Goal: Task Accomplishment & Management: Complete application form

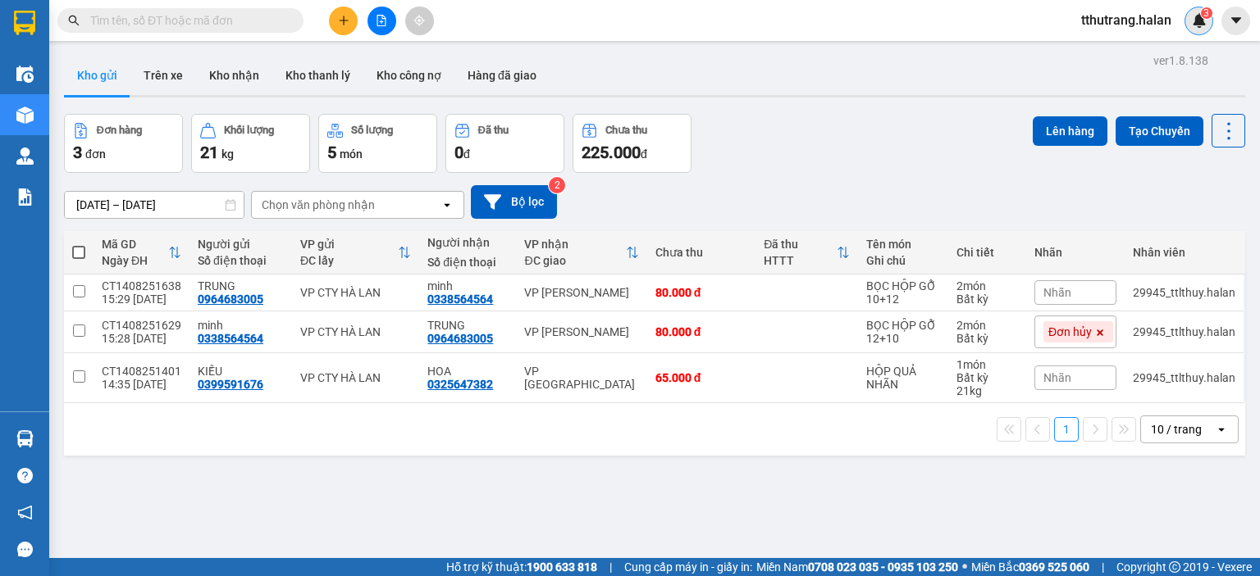
click at [1198, 25] on img at bounding box center [1199, 20] width 15 height 15
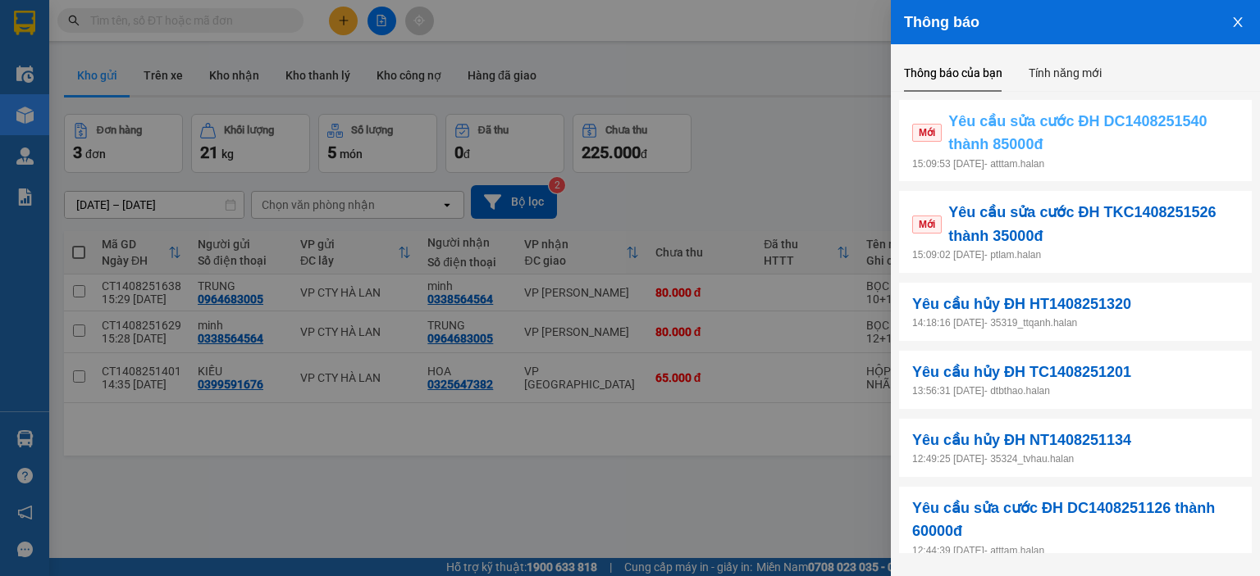
click at [1107, 139] on span "Yêu cầu sửa cước ĐH DC1408251540 thành 85000đ" at bounding box center [1093, 133] width 290 height 47
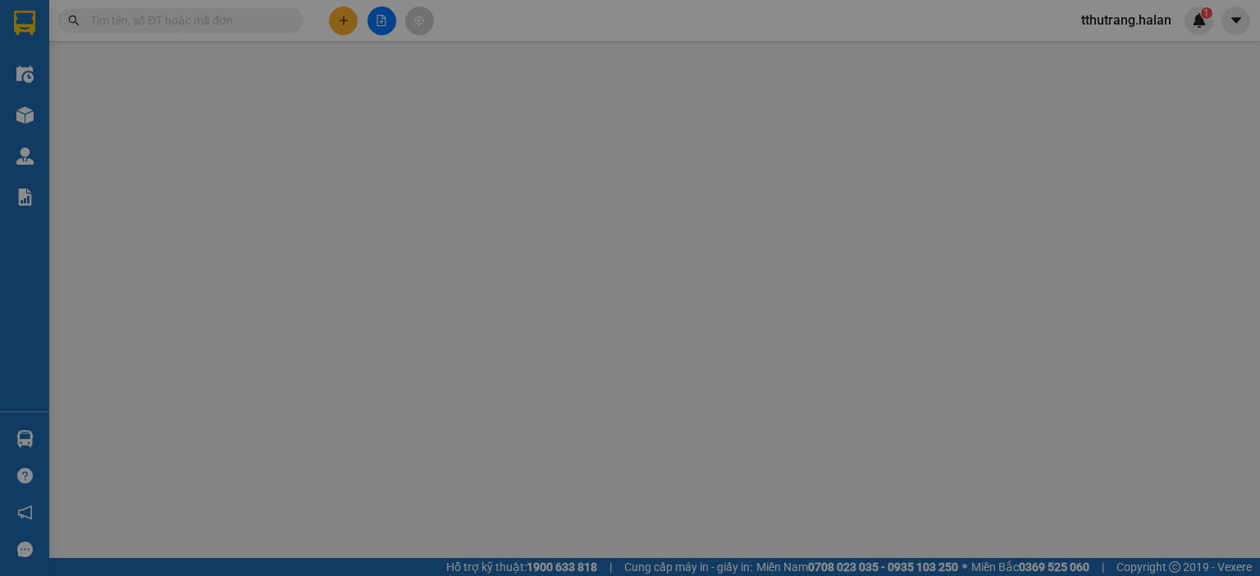
type input "0869070596"
type input "A.BẮC"
type input "0982462818"
type input "THUÝ"
checkbox input "true"
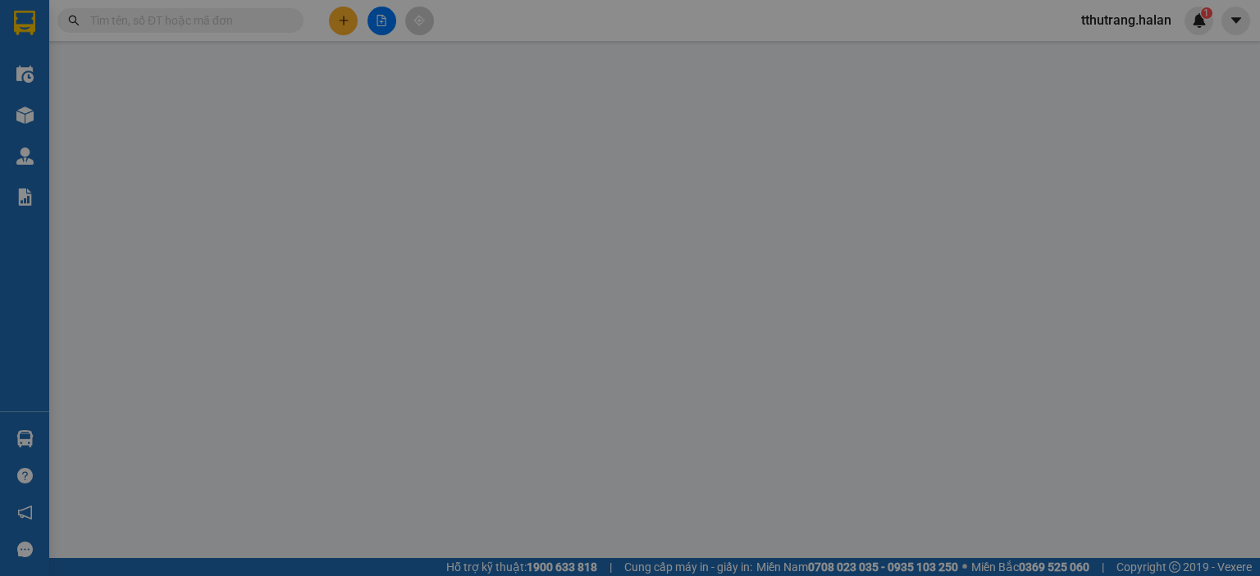
type input "CẦU 62 CHỢ MỚI BK"
type input "125.000"
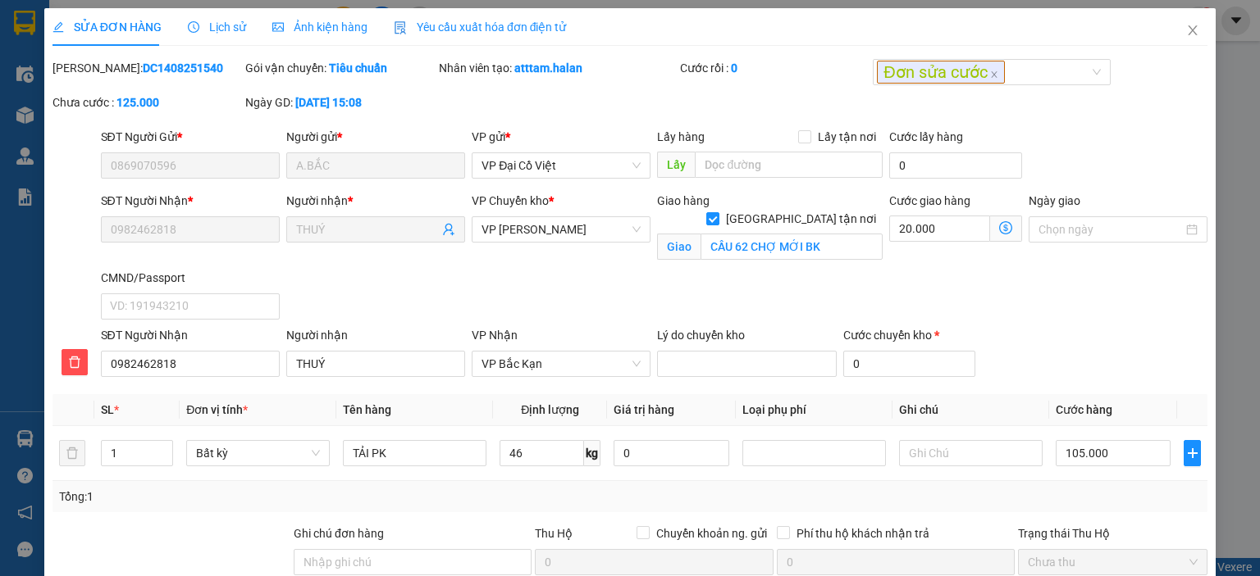
scroll to position [197, 0]
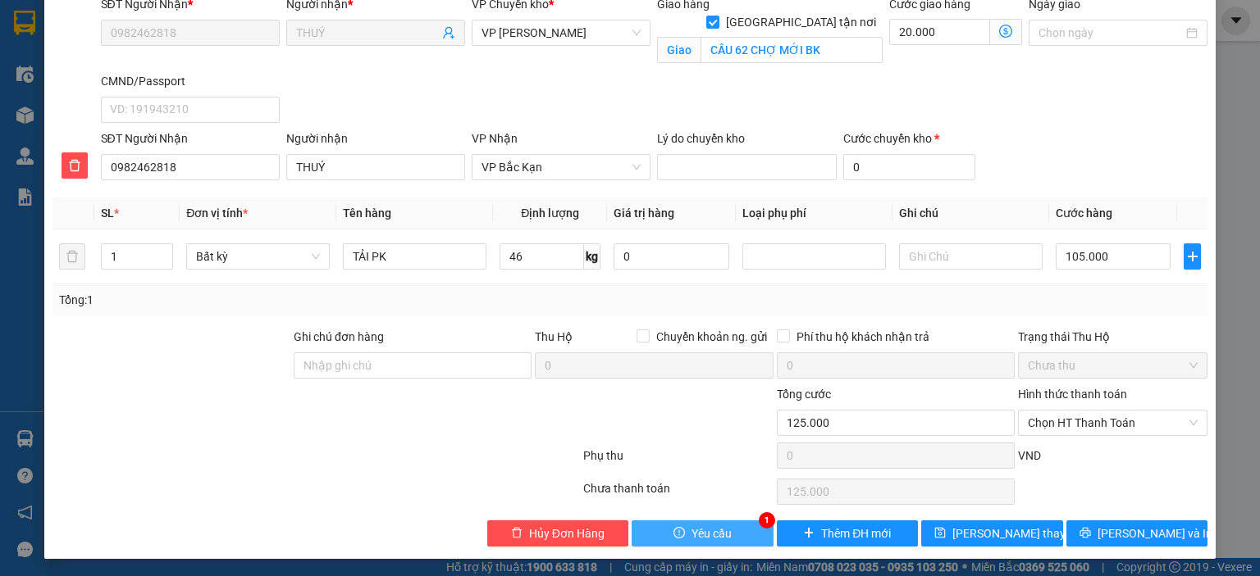
click at [708, 544] on button "Yêu cầu" at bounding box center [702, 534] width 142 height 26
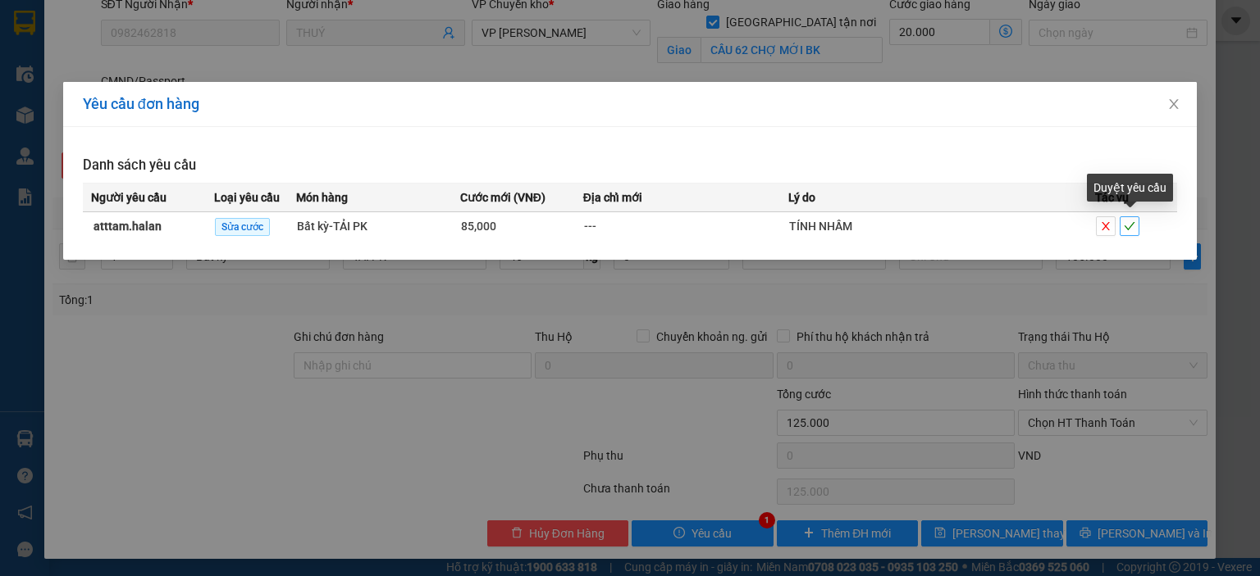
click at [1124, 225] on icon "check" at bounding box center [1128, 226] width 11 height 11
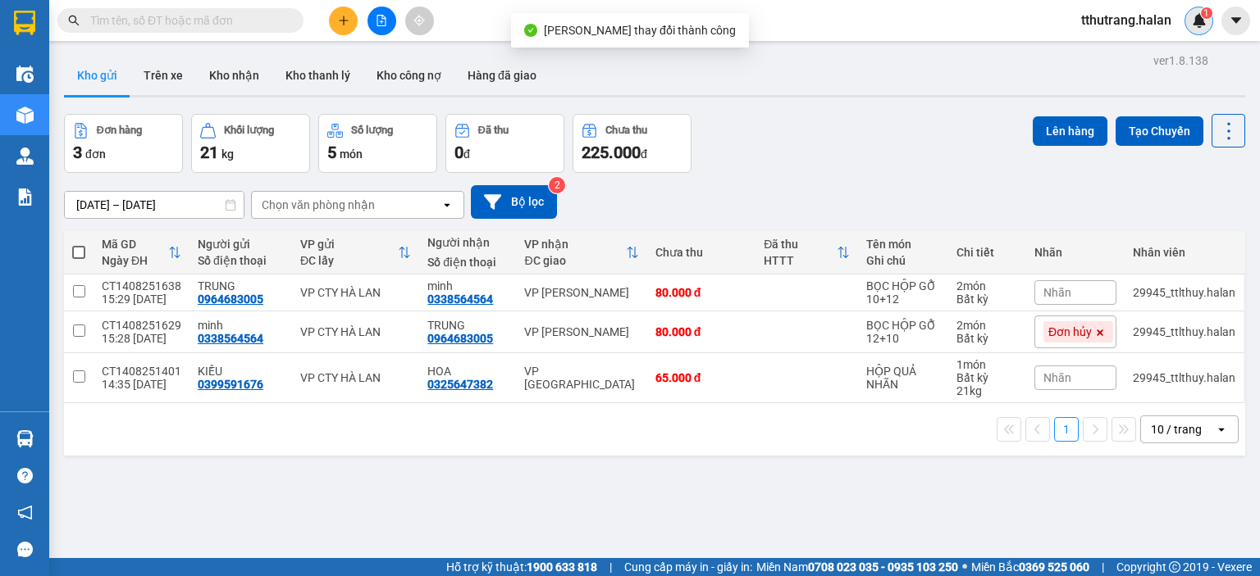
click at [1196, 21] on img at bounding box center [1199, 20] width 15 height 15
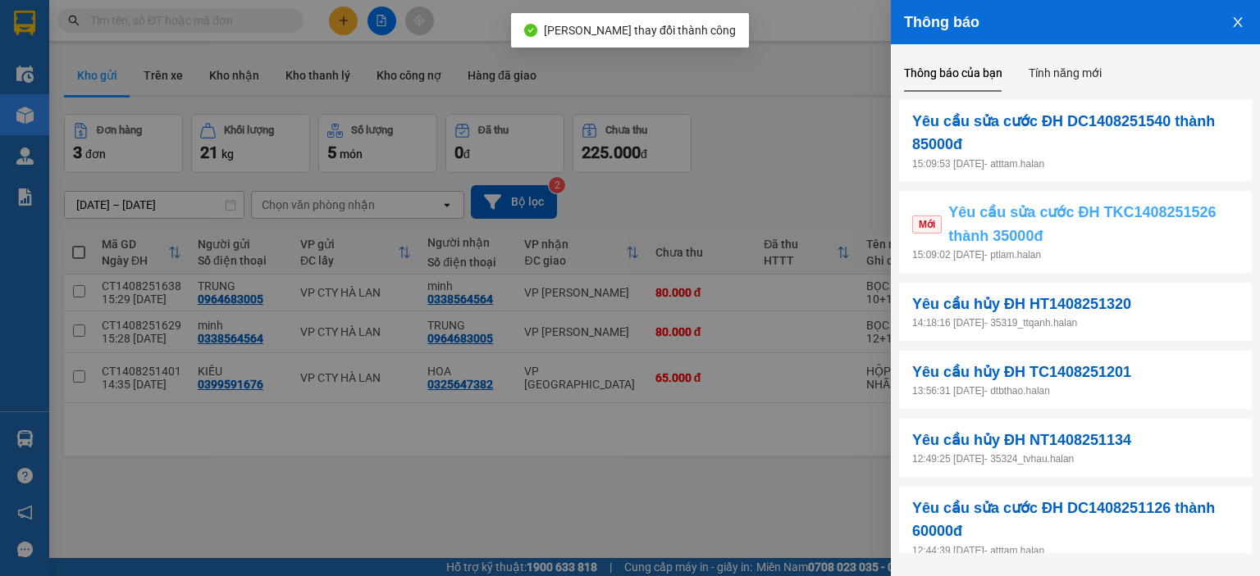
click at [1146, 229] on span "Yêu cầu sửa cước ĐH TKC1408251526 thành 35000đ" at bounding box center [1093, 224] width 290 height 47
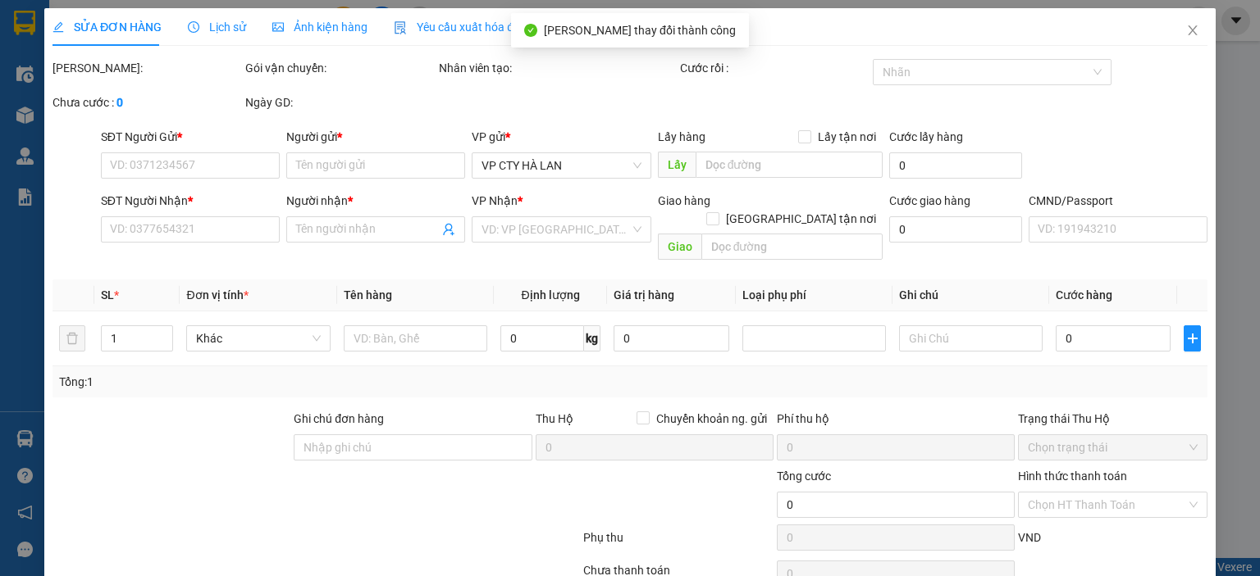
type input "0904811176"
type input "MAI TỚI"
type input "0974225702"
type input "XOAN (SỐ ĐÚNG) AUTO NGSC"
type input "40.000"
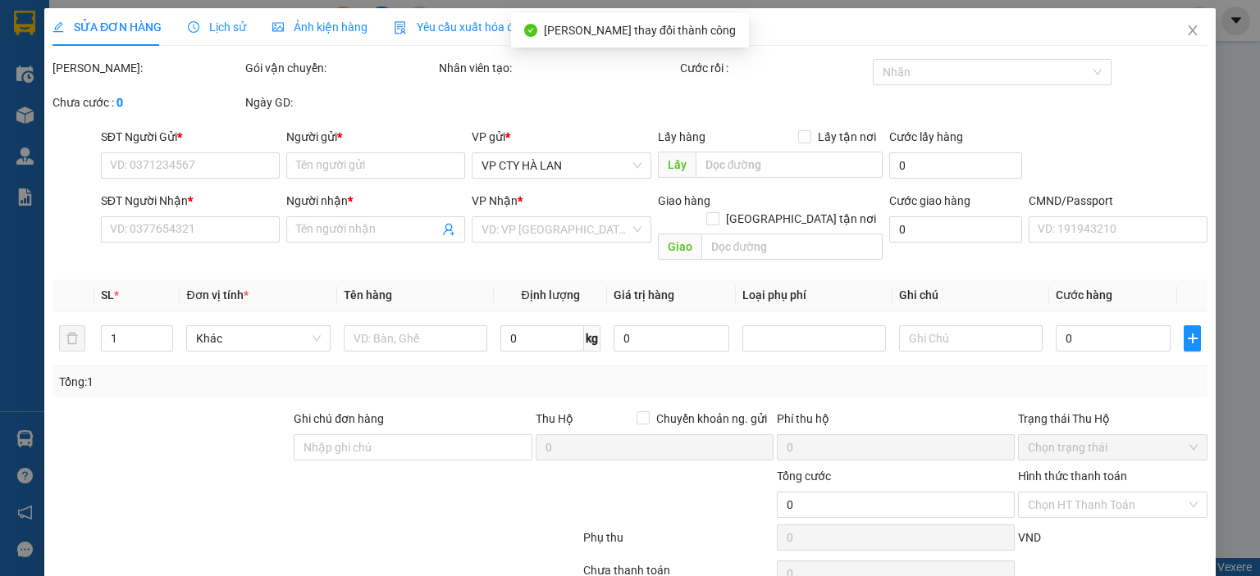
type input "40.000"
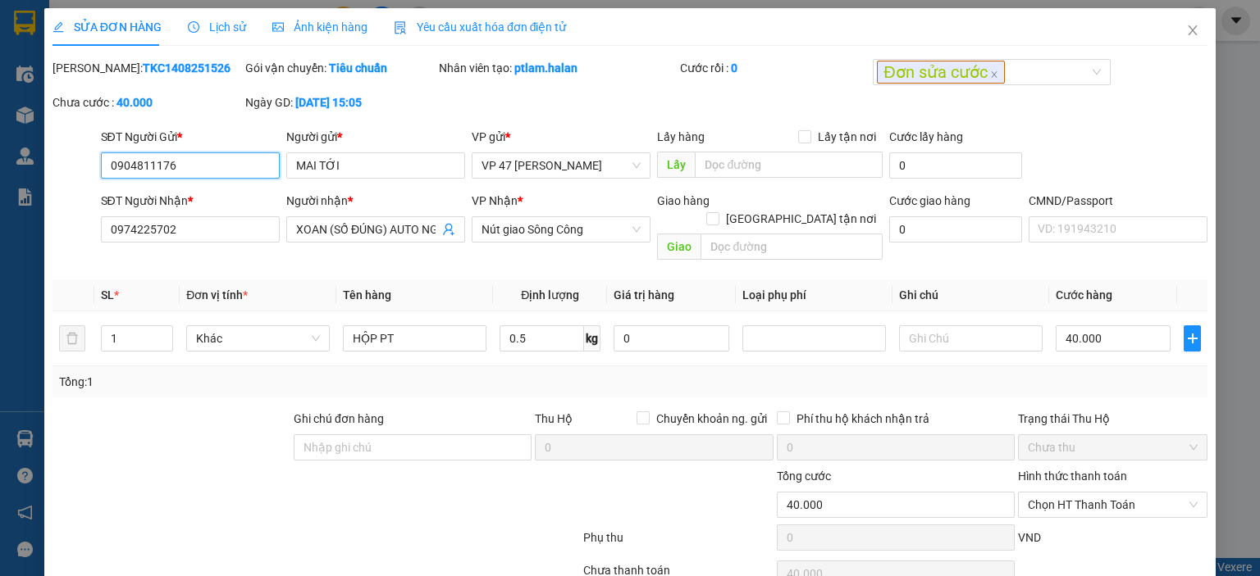
scroll to position [65, 0]
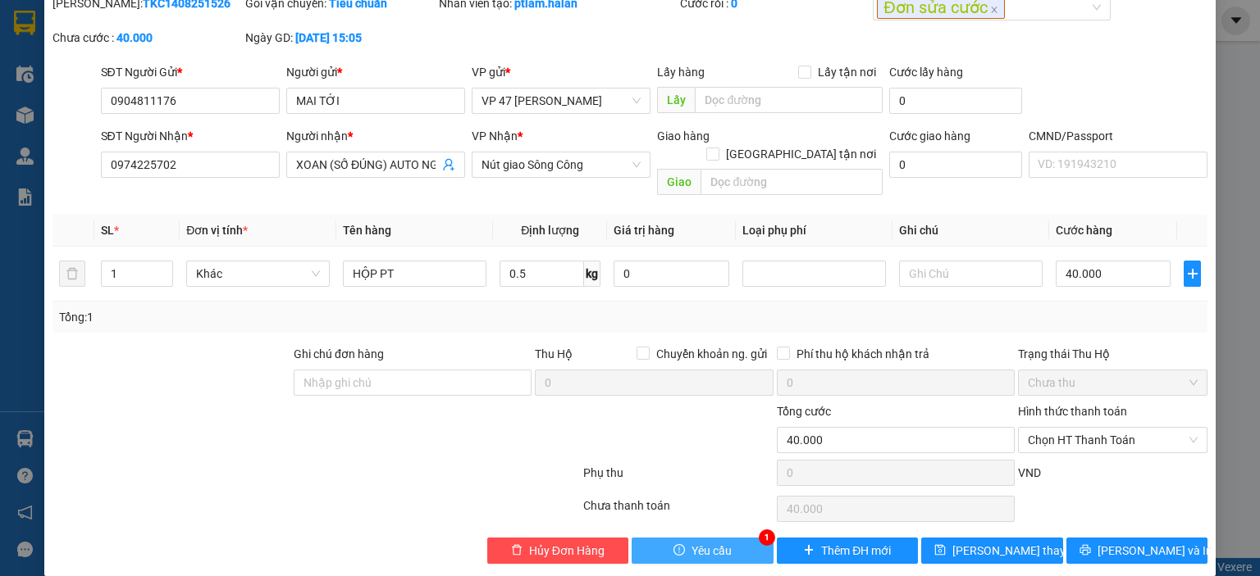
click at [708, 542] on span "Yêu cầu" at bounding box center [711, 551] width 40 height 18
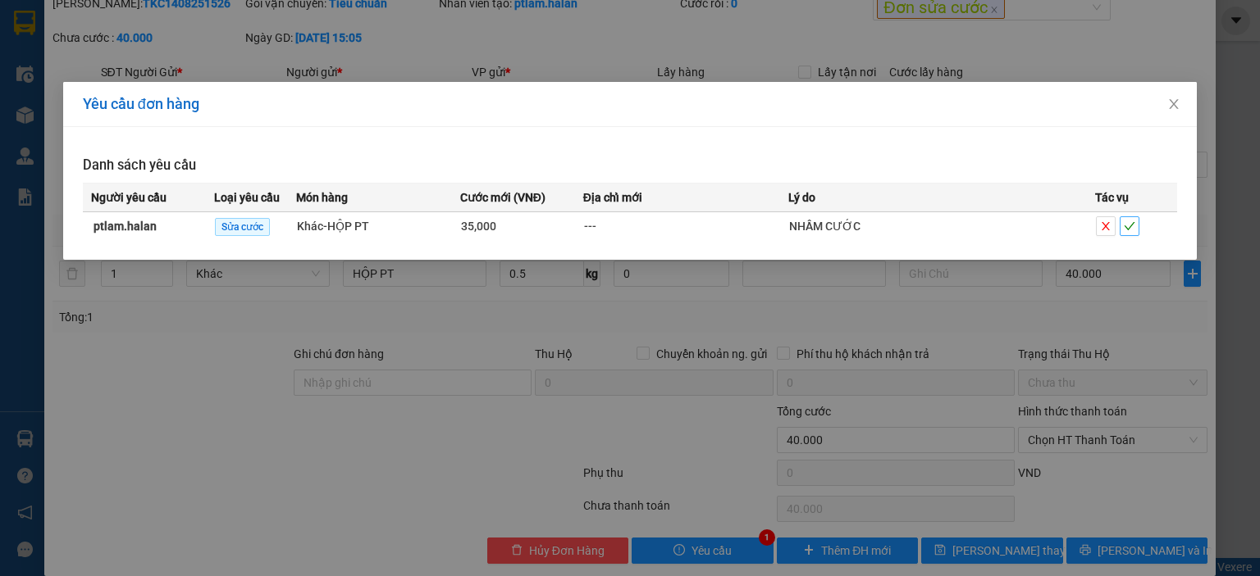
click at [1126, 226] on icon "check" at bounding box center [1128, 226] width 11 height 11
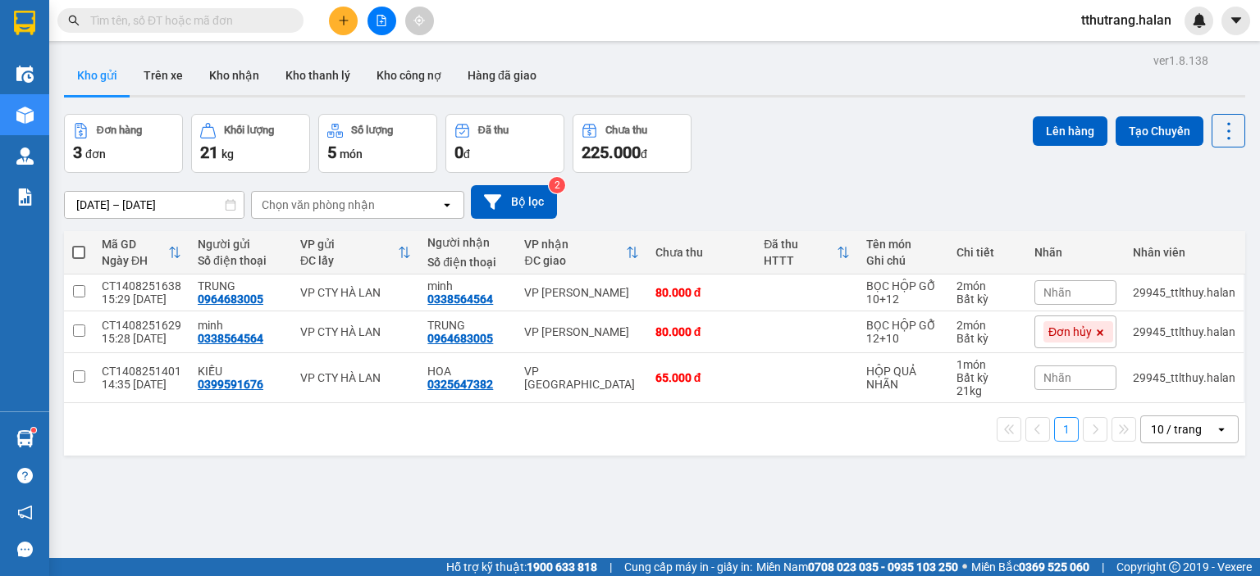
click at [1177, 22] on span "tthutrang.halan" at bounding box center [1126, 20] width 116 height 21
click at [1196, 22] on img at bounding box center [1199, 20] width 15 height 15
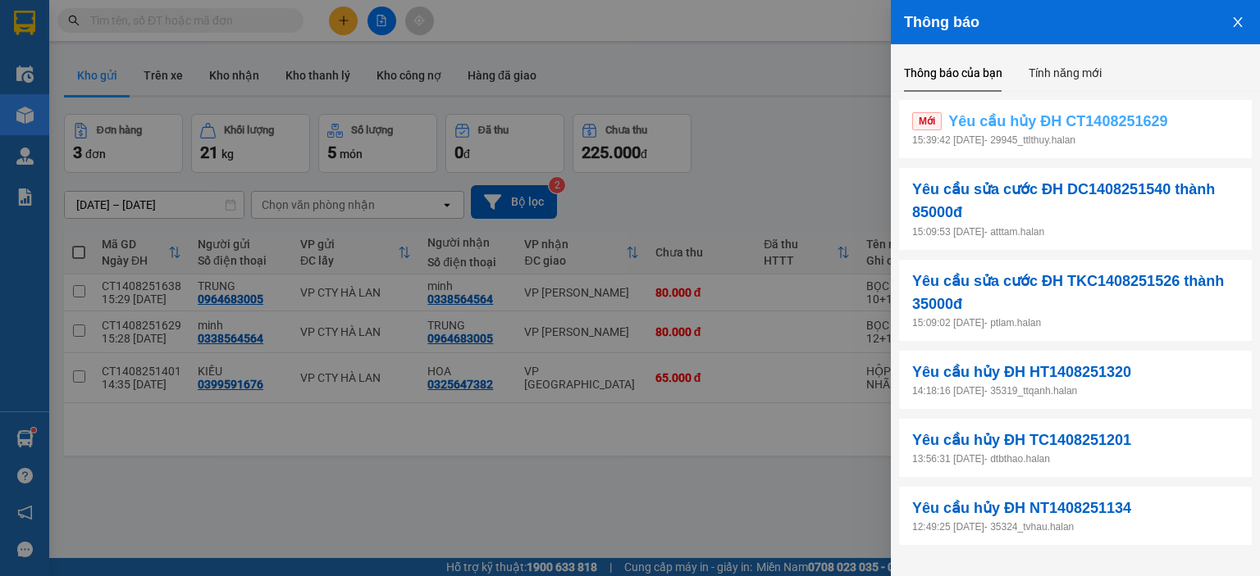
click at [1209, 126] on link "Mới Yêu cầu hủy ĐH CT1408251629" at bounding box center [1075, 121] width 326 height 23
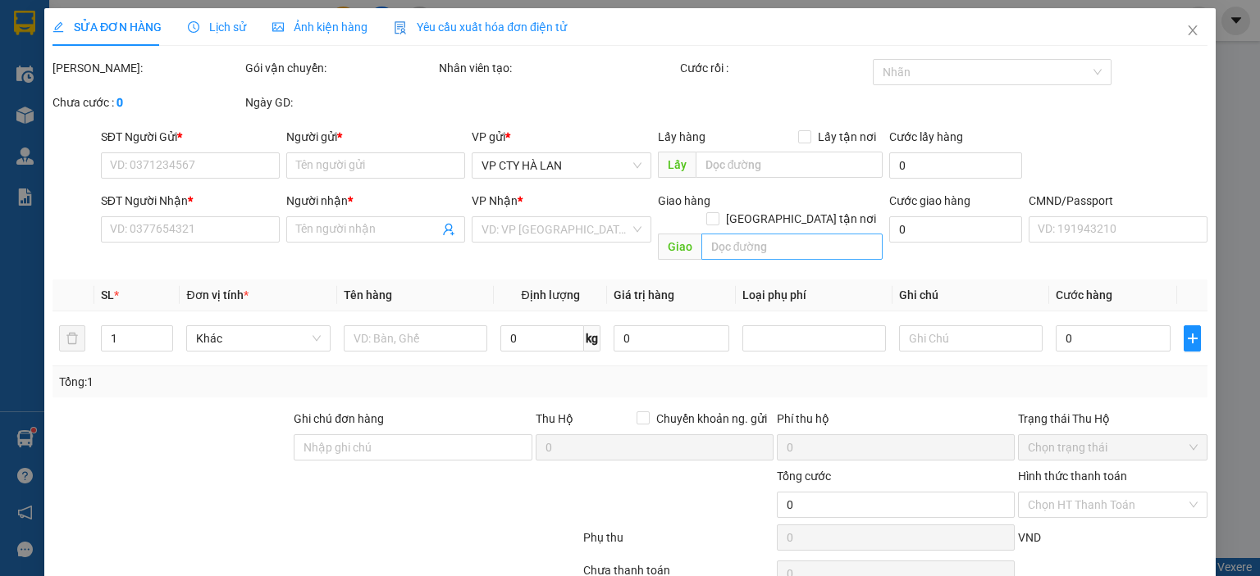
type input "0338564564"
type input "minh"
type input "0964683005"
type input "TRUNG"
type input "80.000"
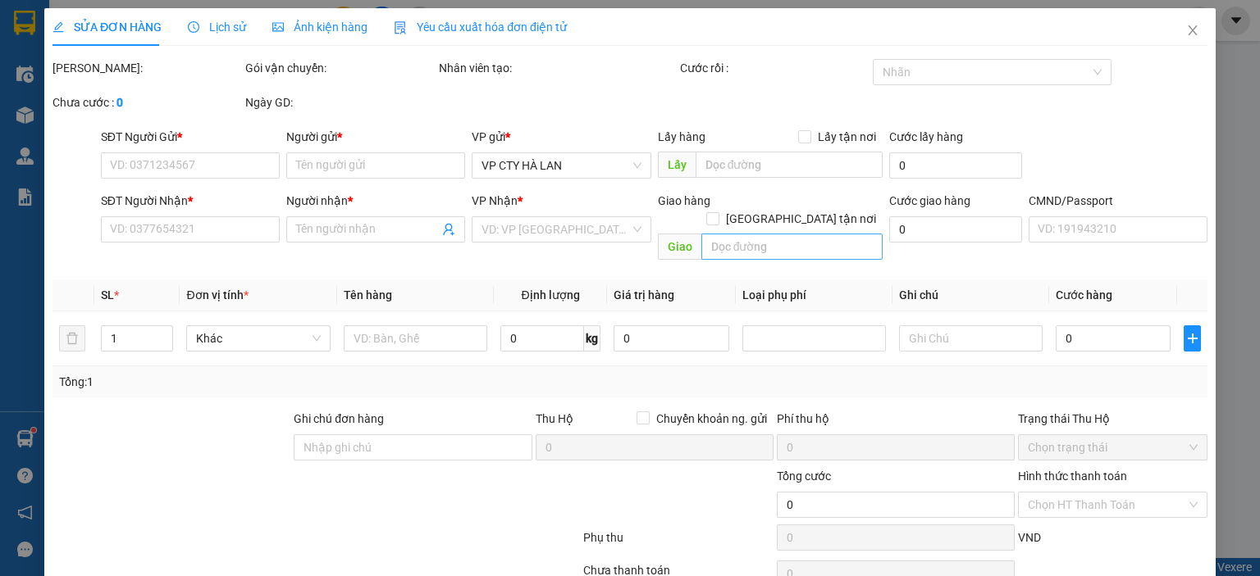
type input "80.000"
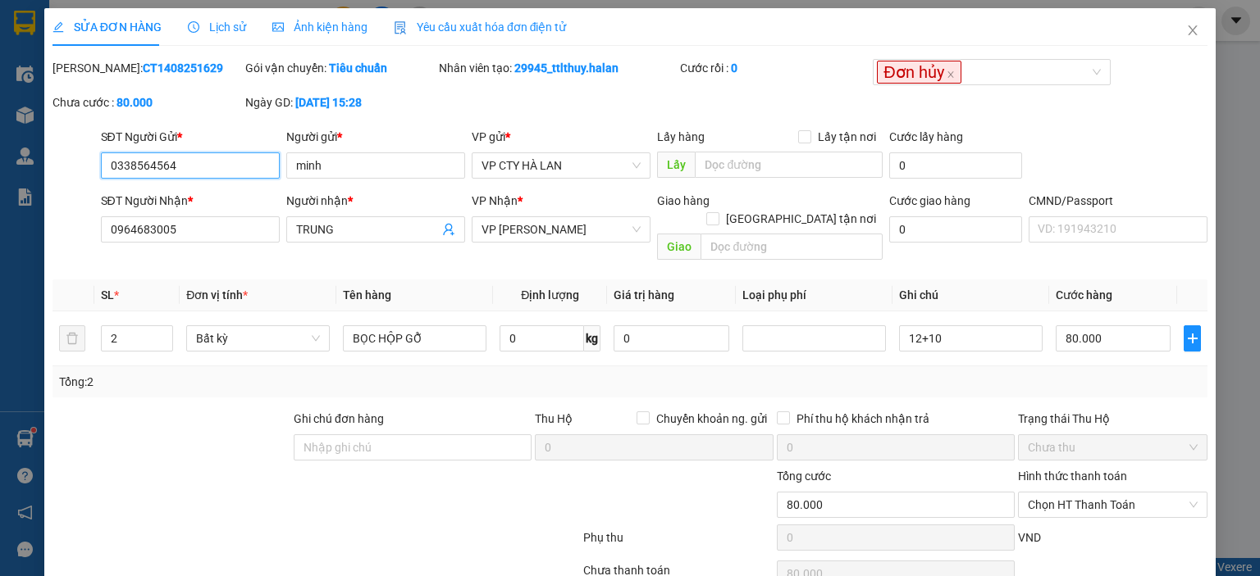
scroll to position [65, 0]
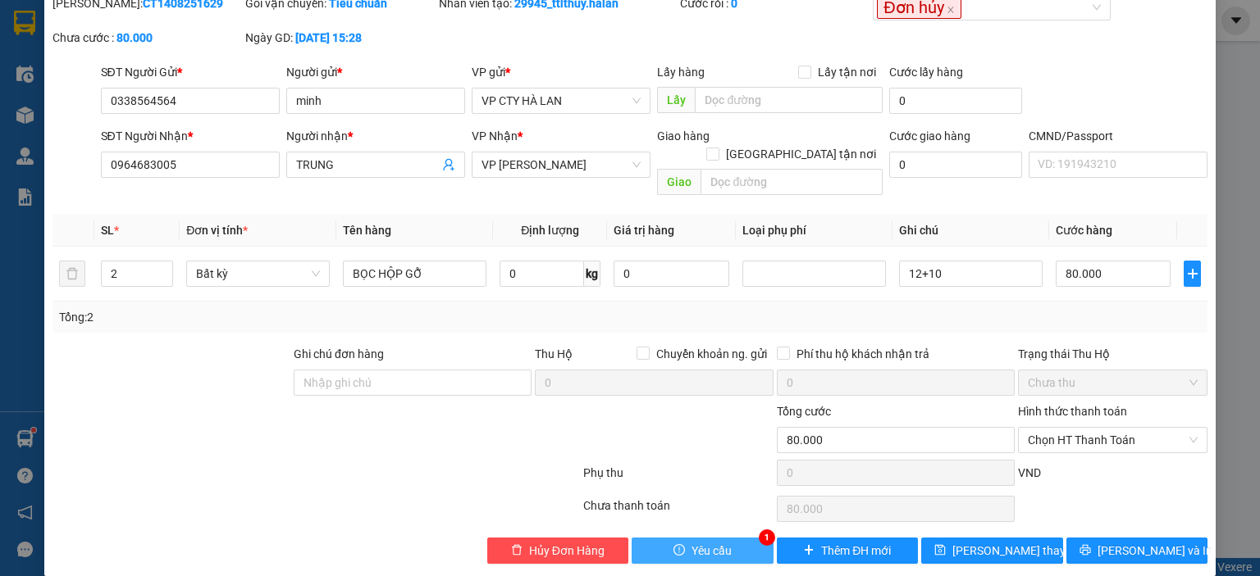
click at [691, 542] on span "Yêu cầu" at bounding box center [711, 551] width 40 height 18
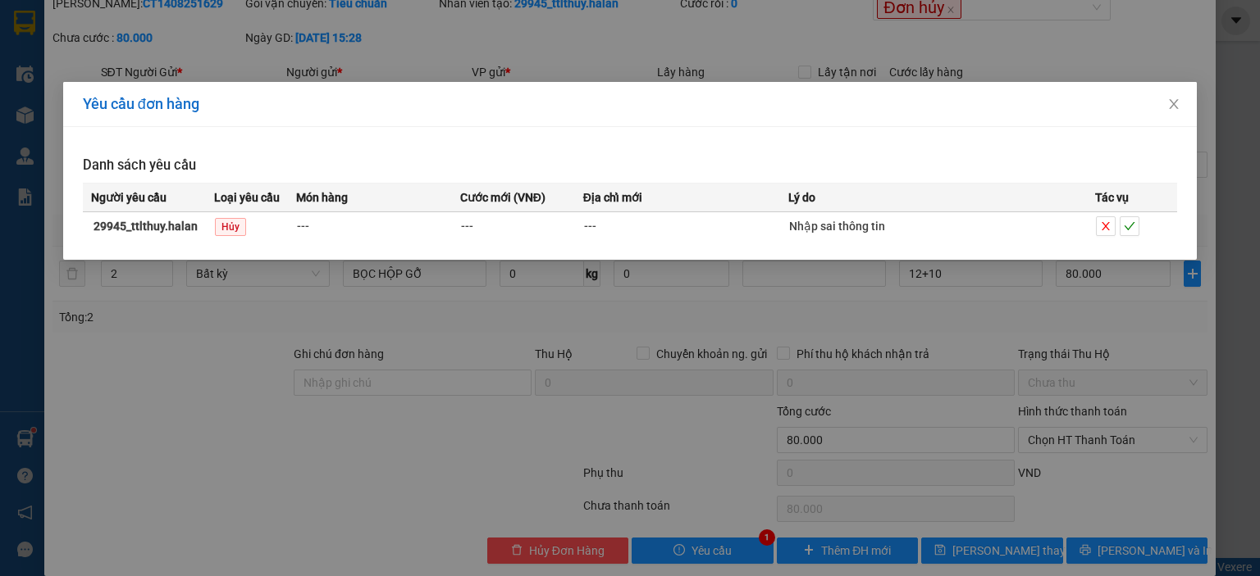
click at [541, 68] on div "Yêu cầu đơn hàng Danh sách yêu cầu Người yêu cầu Loại yêu cầu Món hàng Cước mới…" at bounding box center [630, 288] width 1260 height 576
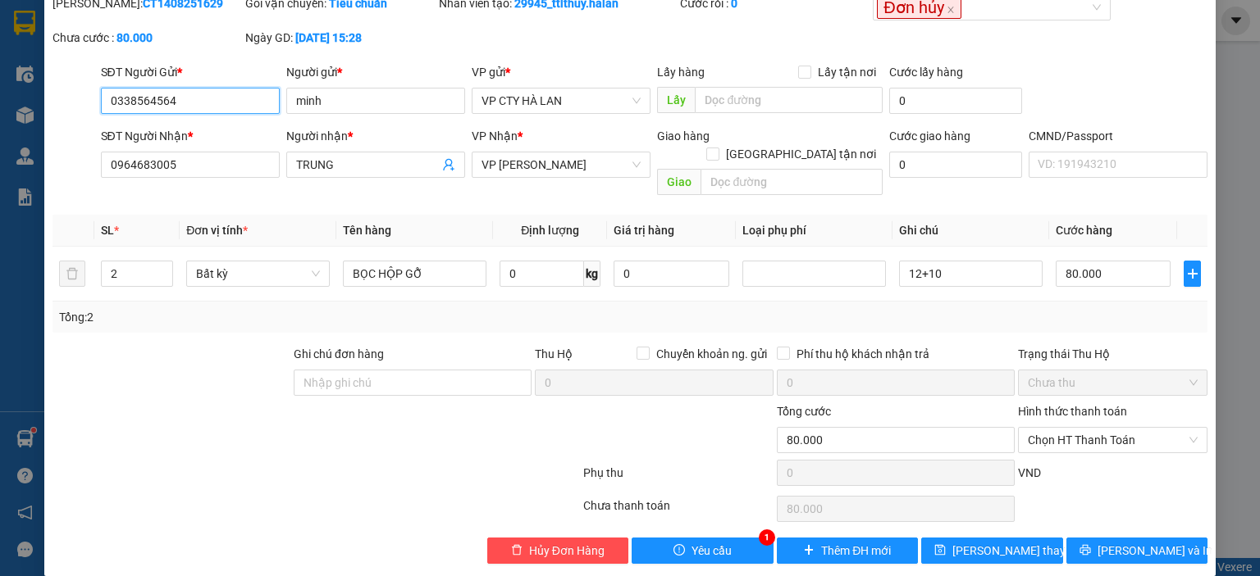
drag, startPoint x: 198, startPoint y: 96, endPoint x: 56, endPoint y: 101, distance: 142.0
click at [56, 101] on div "SĐT Người Gửi * 0338564564 0338564564 Người gửi * minh VP gửi * VP CTY HÀ LAN L…" at bounding box center [630, 91] width 1158 height 57
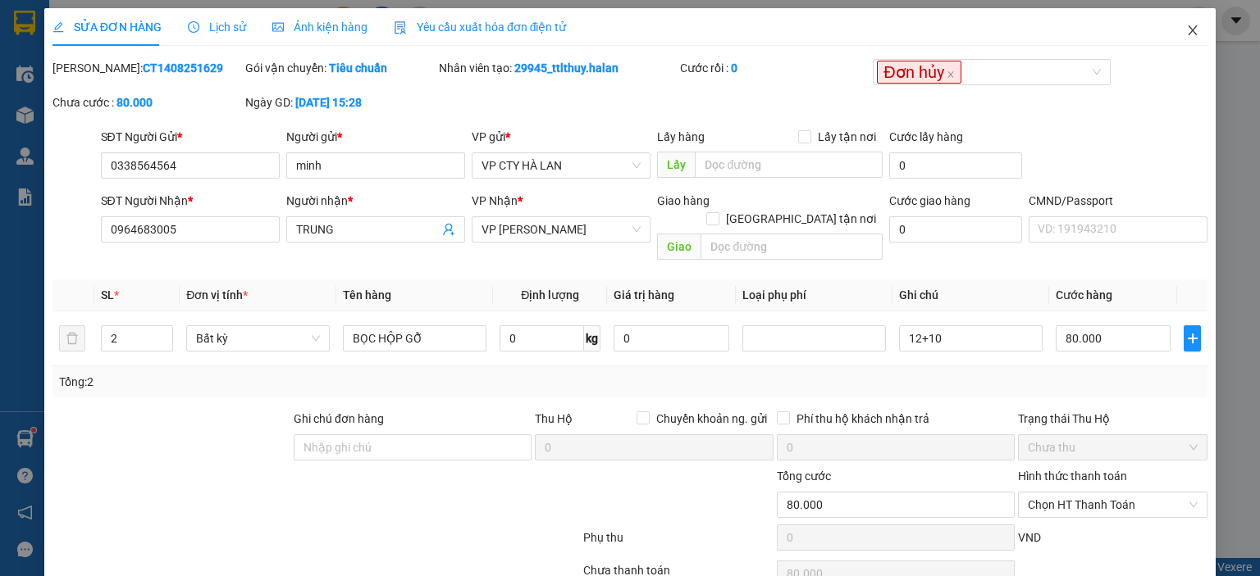
drag, startPoint x: 1187, startPoint y: 17, endPoint x: 1157, endPoint y: 39, distance: 36.9
click at [1186, 17] on span "Close" at bounding box center [1192, 31] width 46 height 46
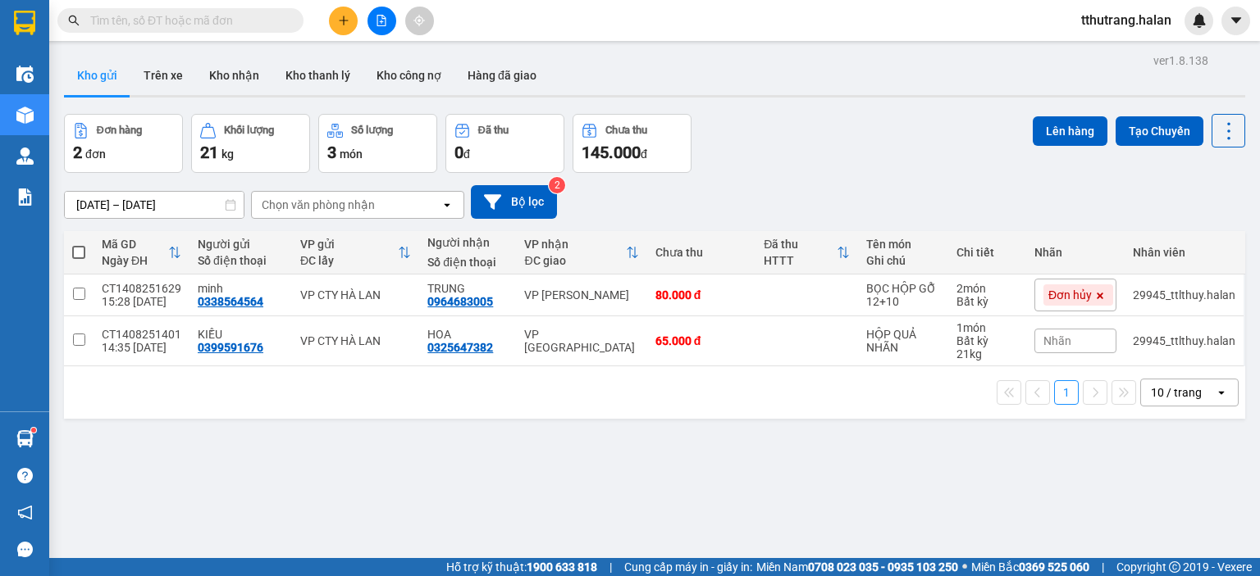
click at [194, 21] on input "text" at bounding box center [187, 20] width 194 height 18
paste input "0338564564"
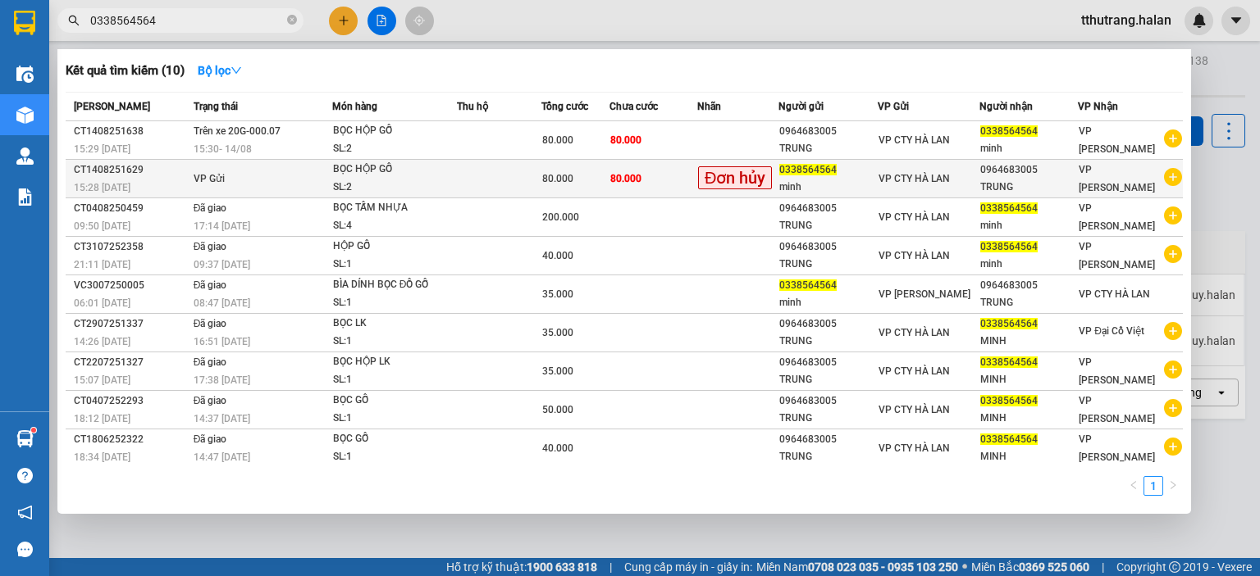
type input "0338564564"
click at [469, 175] on td at bounding box center [499, 179] width 85 height 39
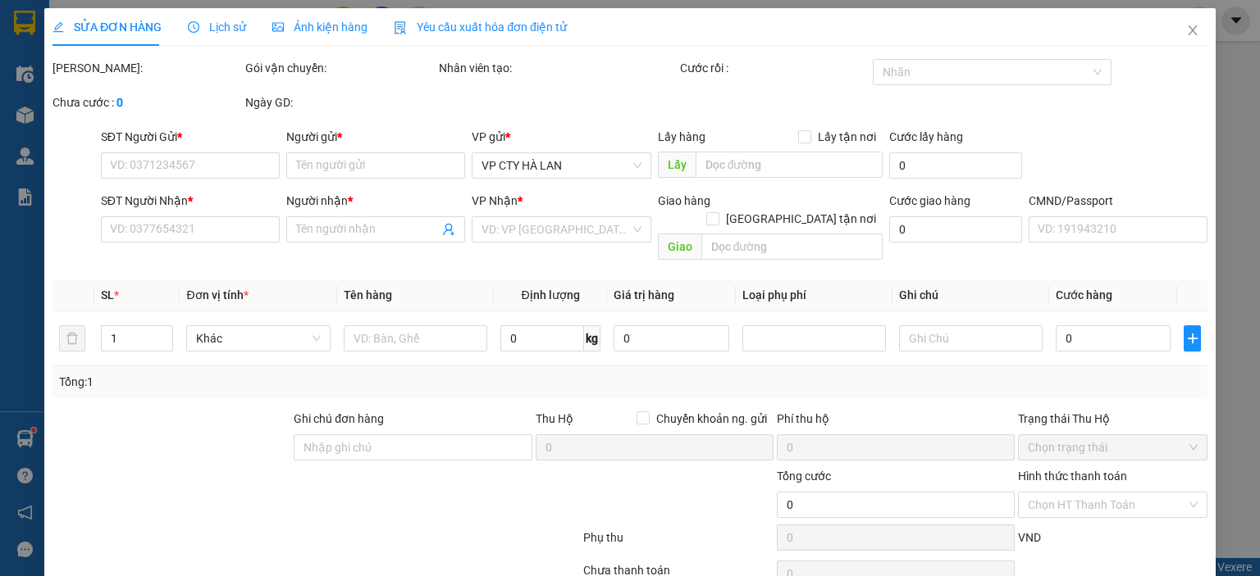
type input "0338564564"
type input "minh"
type input "0964683005"
type input "TRUNG"
type input "80.000"
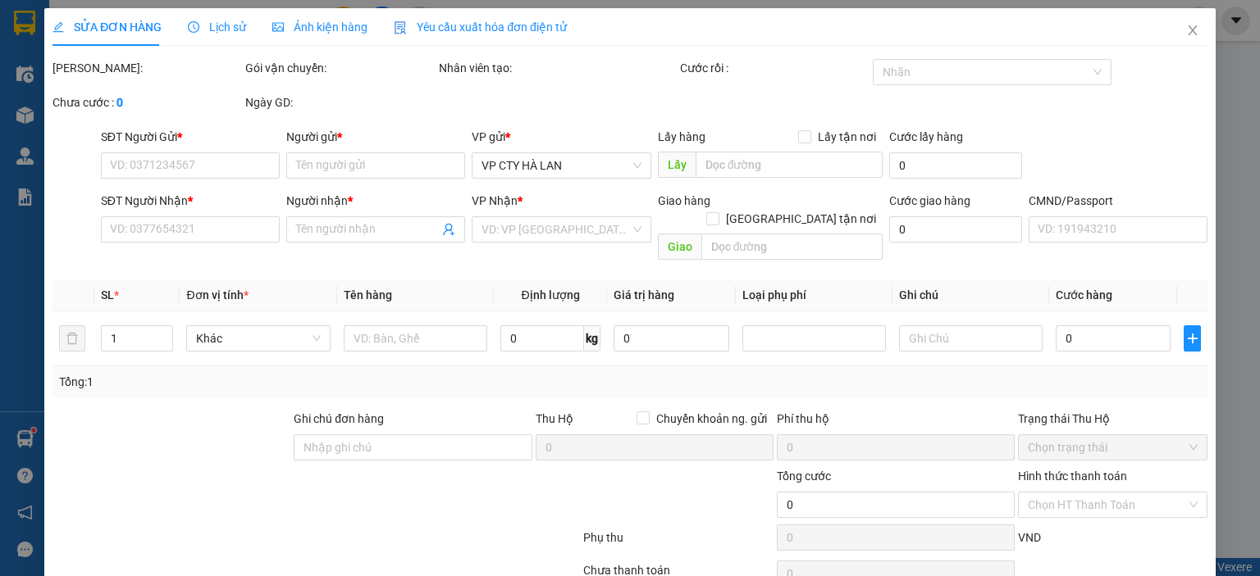
type input "80.000"
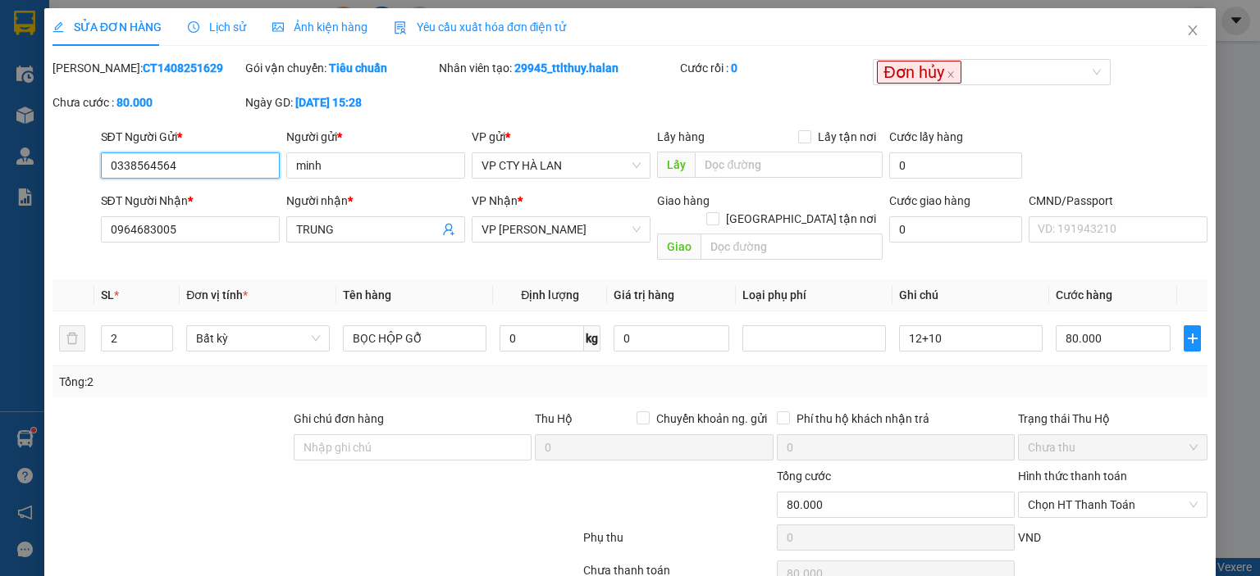
scroll to position [65, 0]
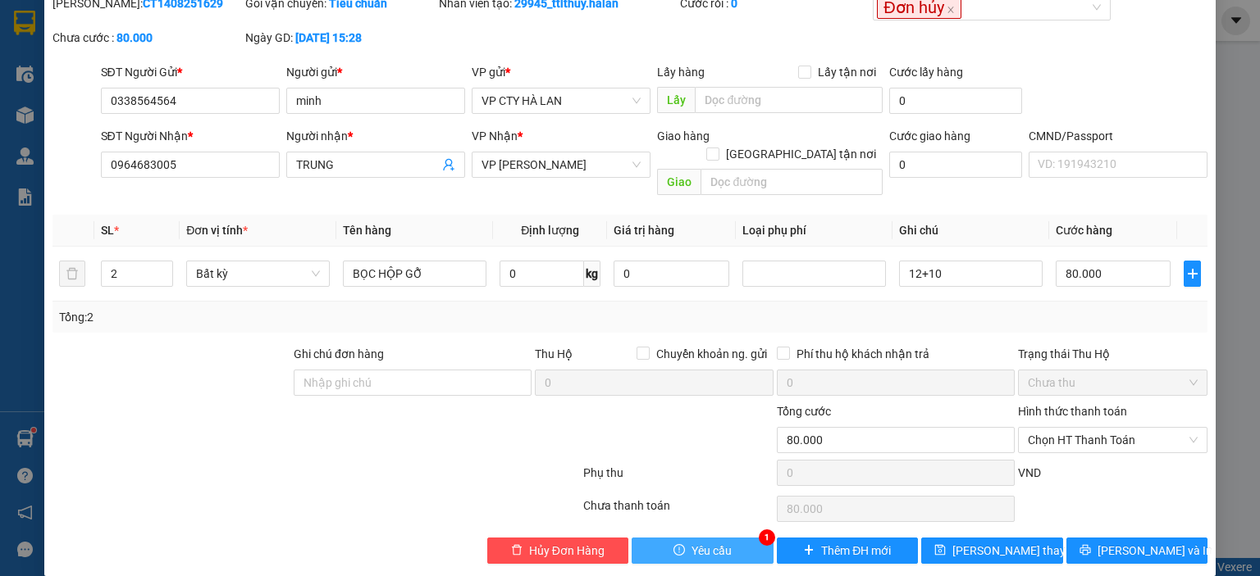
click at [727, 538] on button "Yêu cầu" at bounding box center [702, 551] width 142 height 26
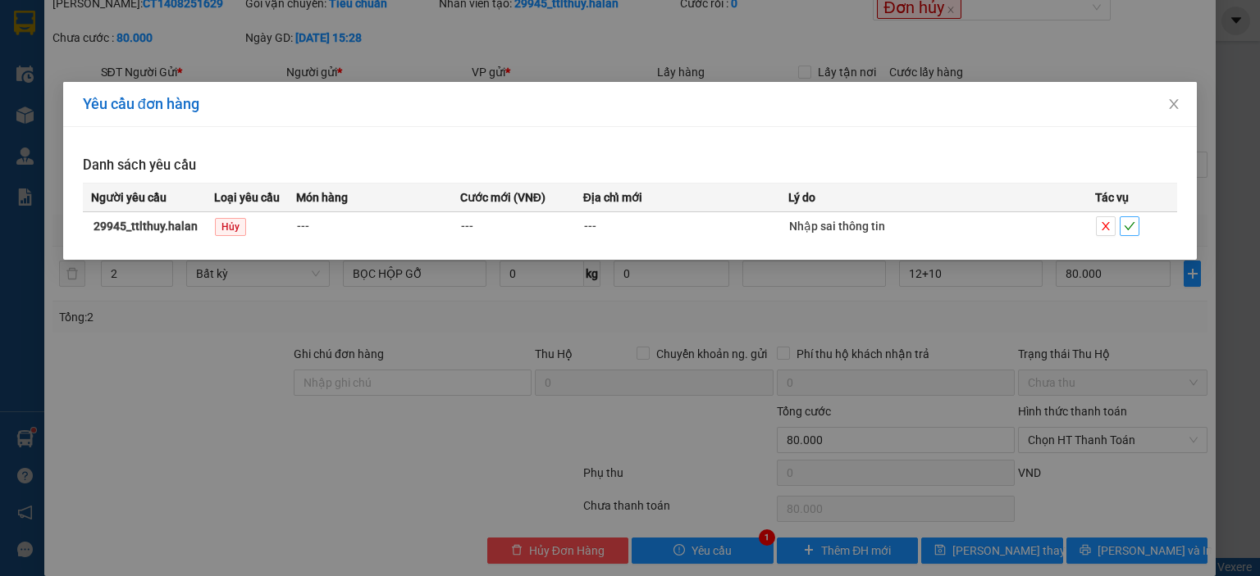
click at [1128, 230] on icon "check" at bounding box center [1128, 226] width 11 height 11
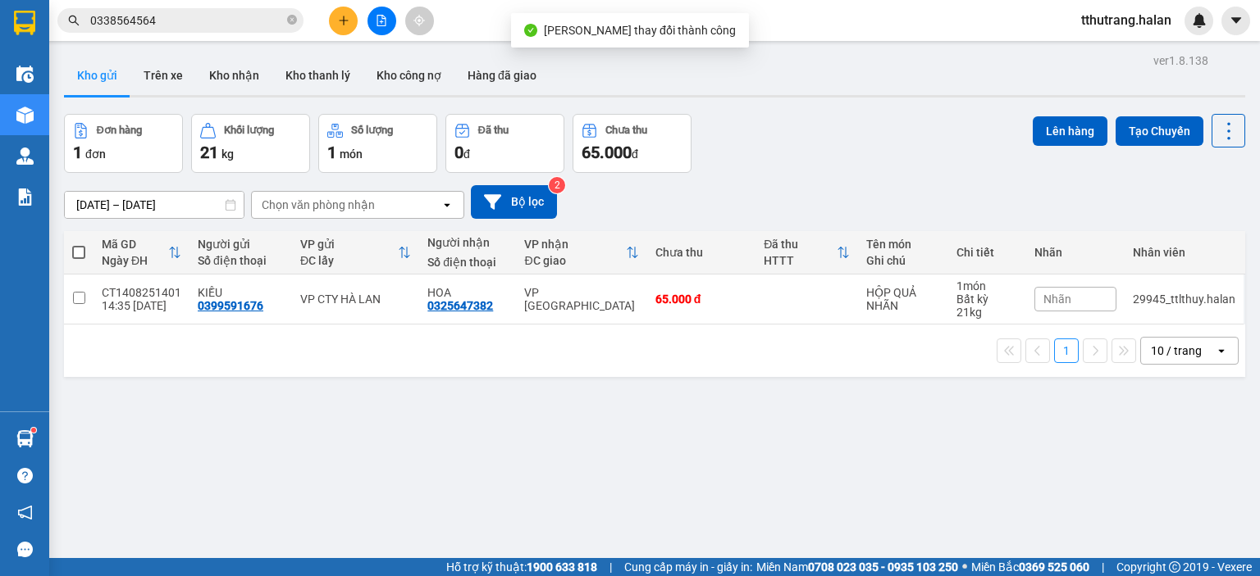
click at [856, 179] on div "[DATE] – [DATE] Press the down arrow key to interact with the calendar and sele…" at bounding box center [654, 202] width 1181 height 58
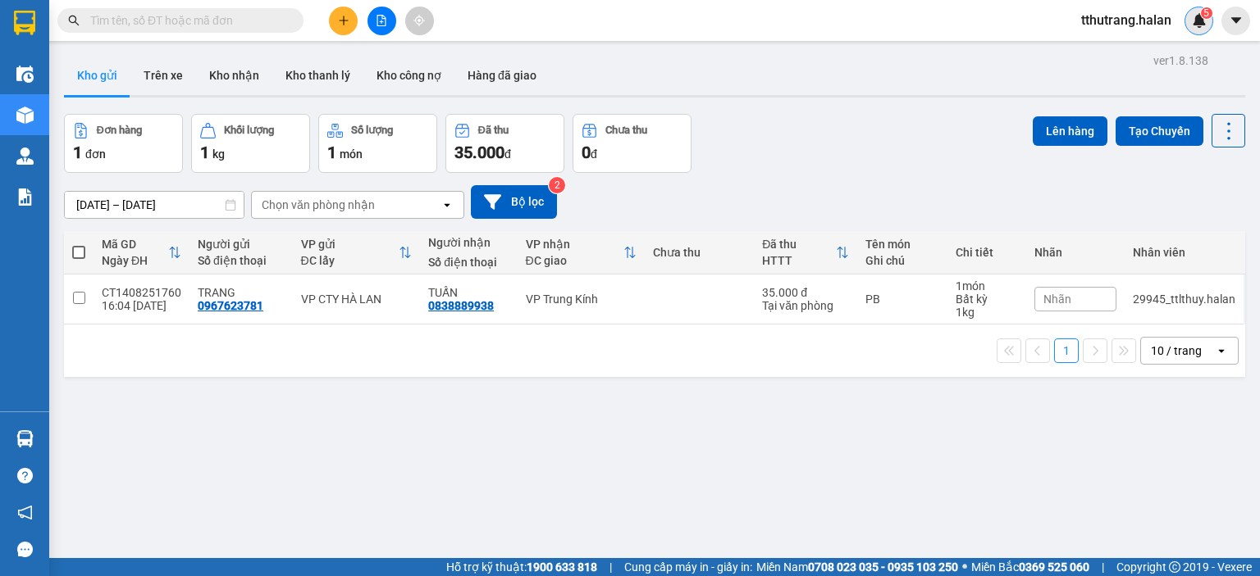
click at [1197, 25] on img at bounding box center [1199, 20] width 15 height 15
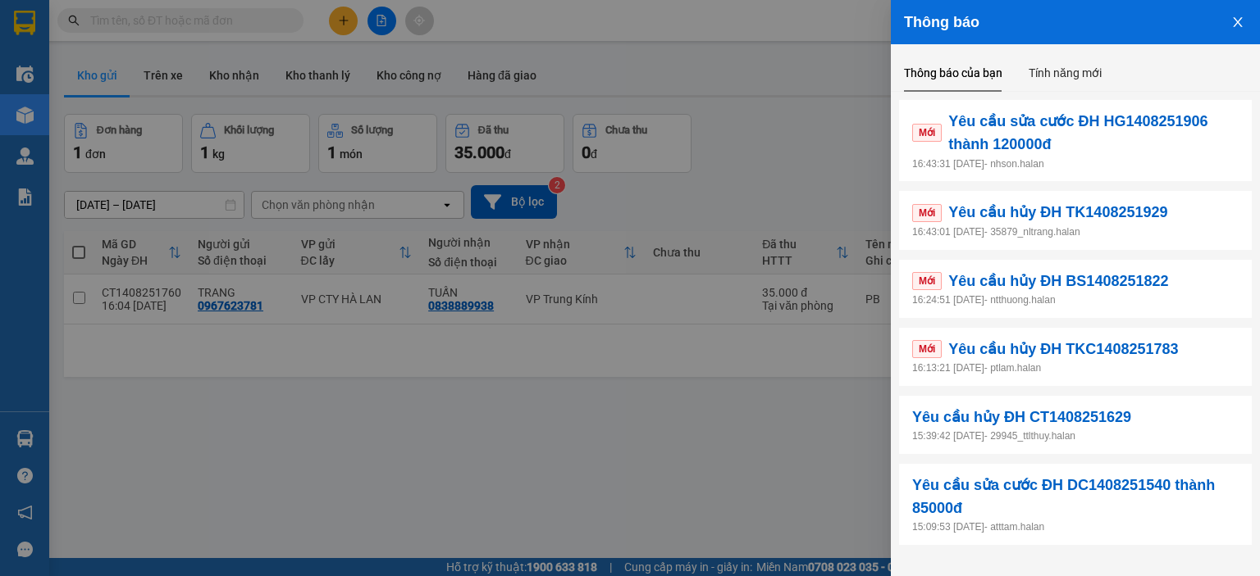
click at [1181, 368] on p "16:13:21 14/08/2025 - ptlam.halan" at bounding box center [1075, 369] width 326 height 16
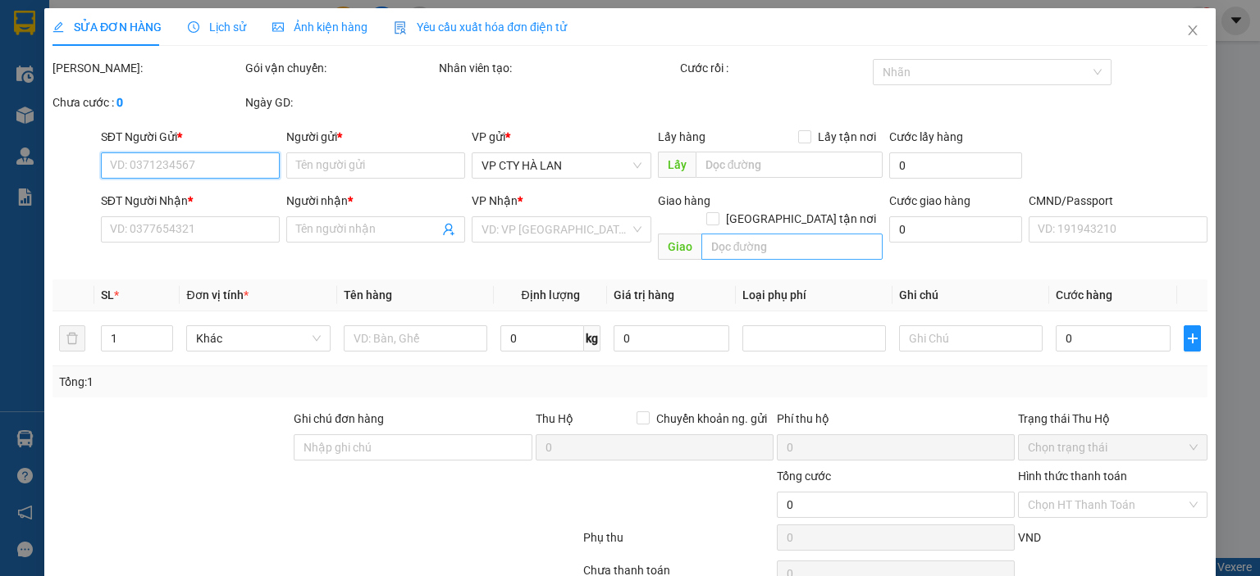
type input "0978095945"
type input "HÙNG"
type input "0968545666"
type input "TÂM"
type input "100.000"
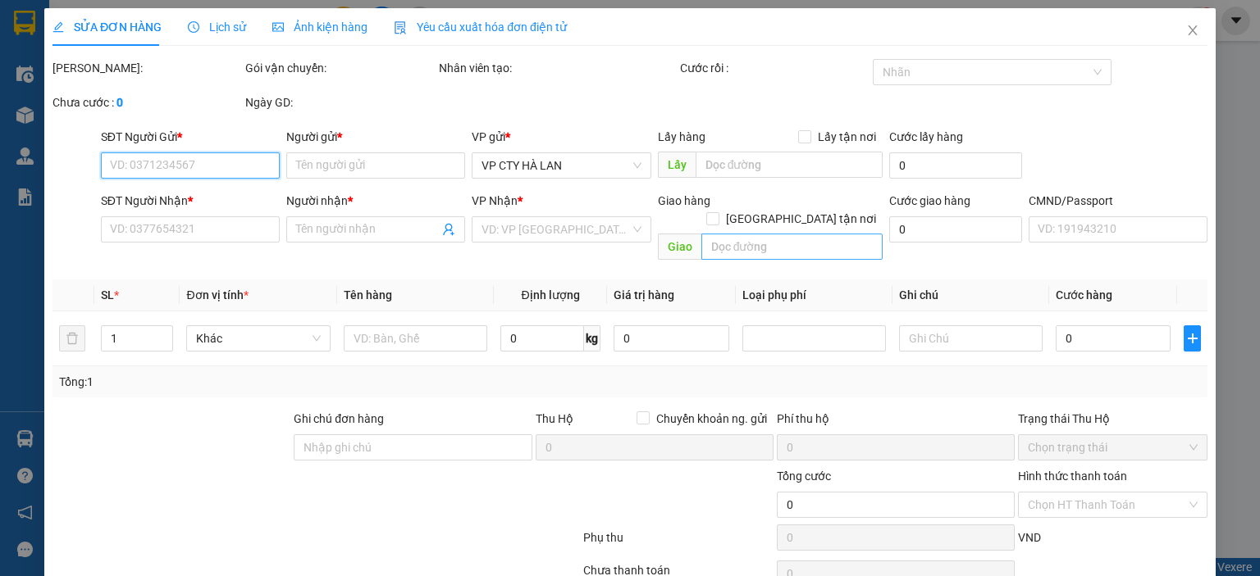
type input "100.000"
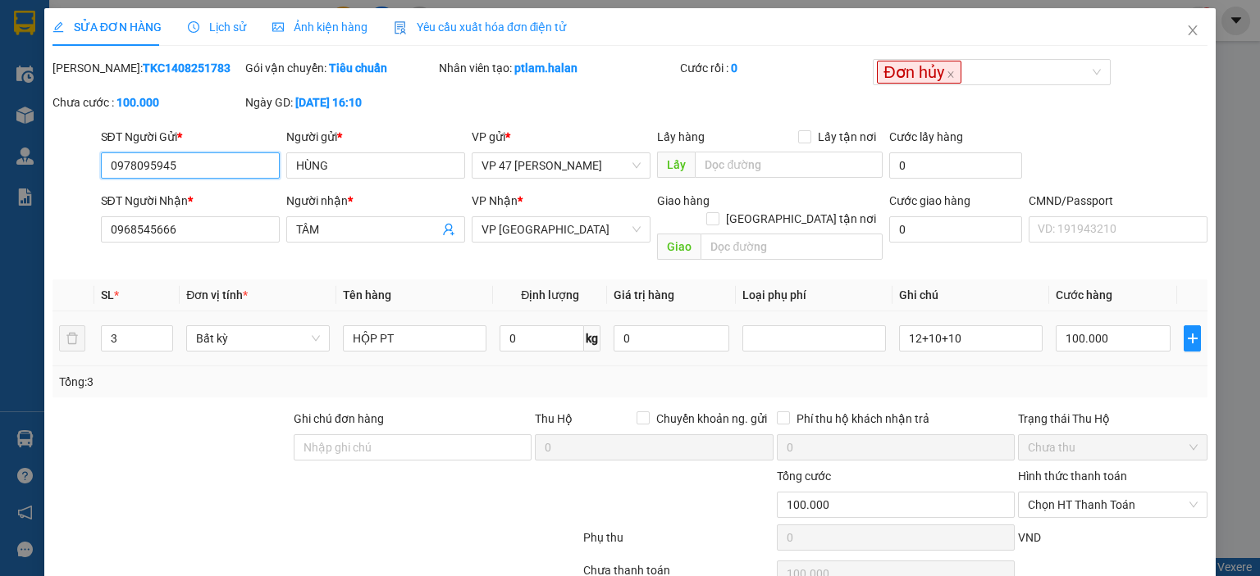
scroll to position [65, 0]
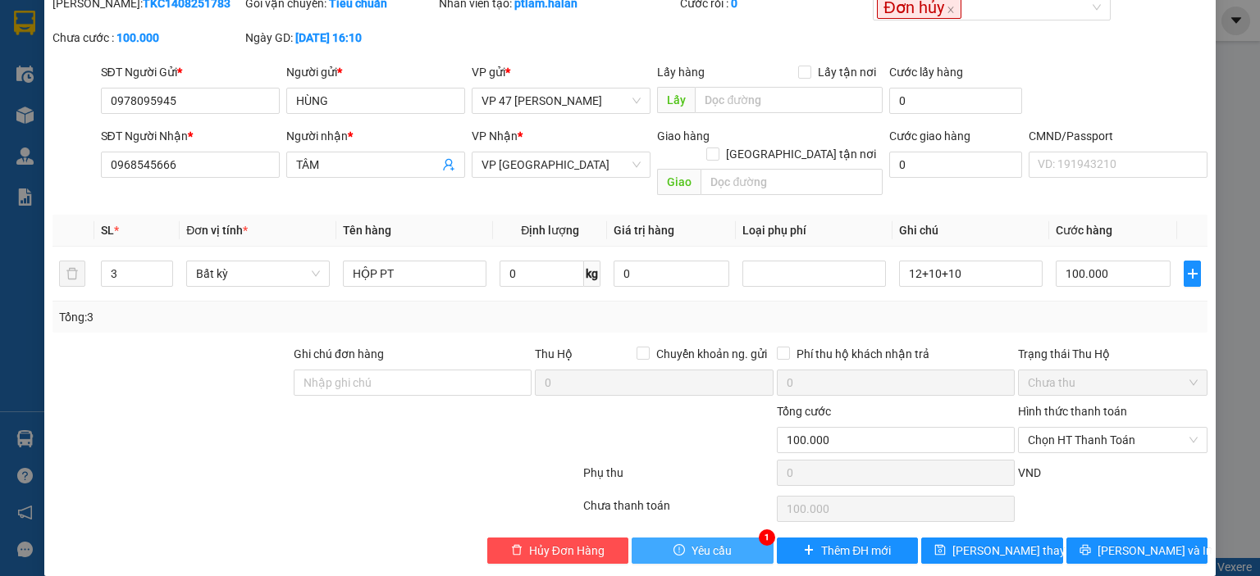
click at [700, 542] on span "Yêu cầu" at bounding box center [711, 551] width 40 height 18
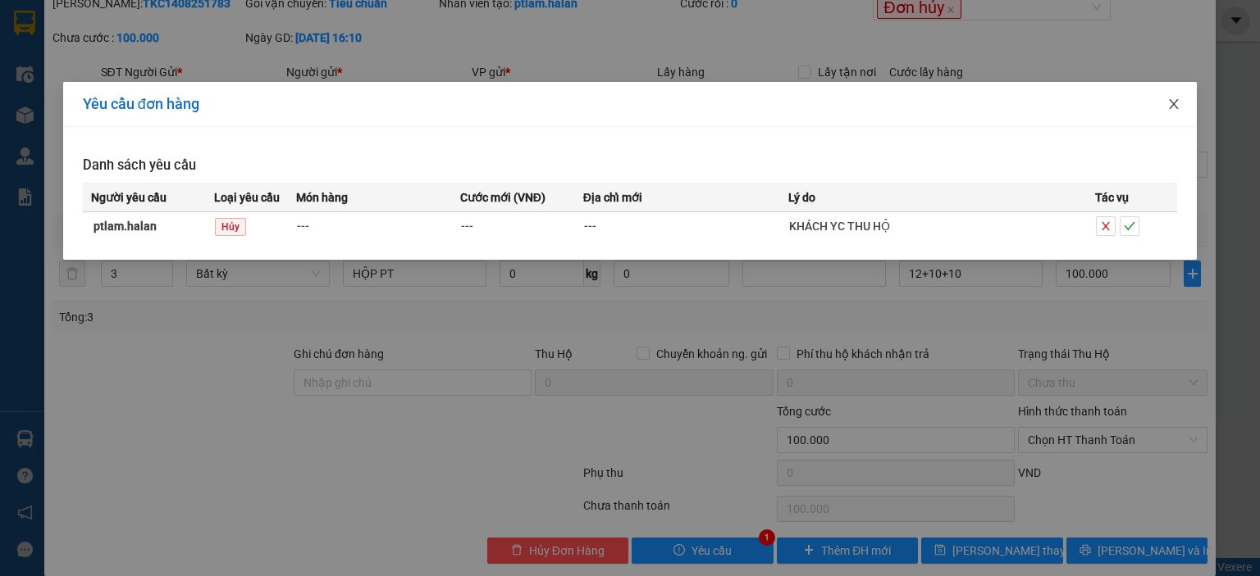
click at [1172, 113] on span "Close" at bounding box center [1174, 105] width 46 height 46
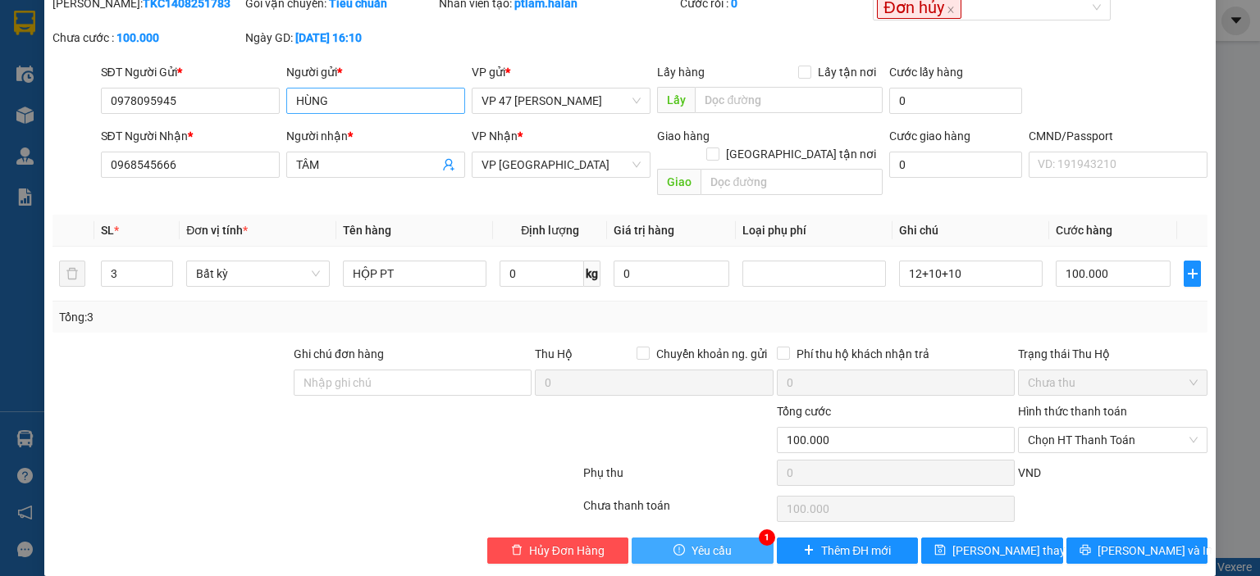
scroll to position [0, 0]
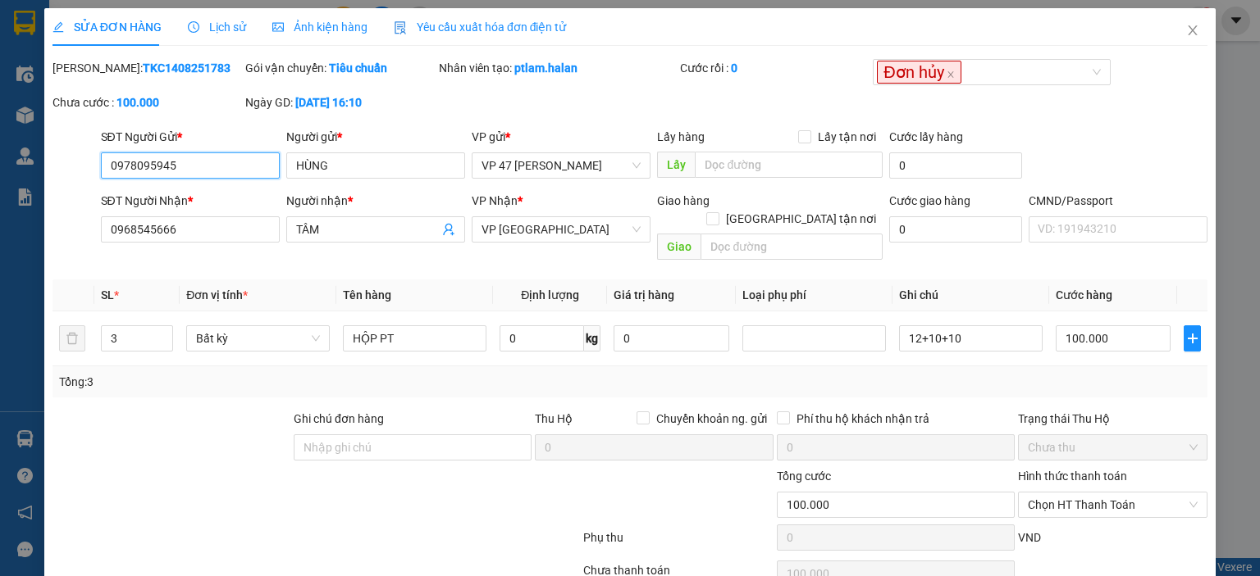
drag, startPoint x: 212, startPoint y: 173, endPoint x: 236, endPoint y: 165, distance: 25.9
click at [58, 163] on div "SĐT Người Gửi * 0978095945 0978095945 Người gửi * HÙNG VP gửi * VP 47 Trần Khát…" at bounding box center [630, 156] width 1158 height 57
click at [1173, 29] on span "Close" at bounding box center [1192, 31] width 46 height 46
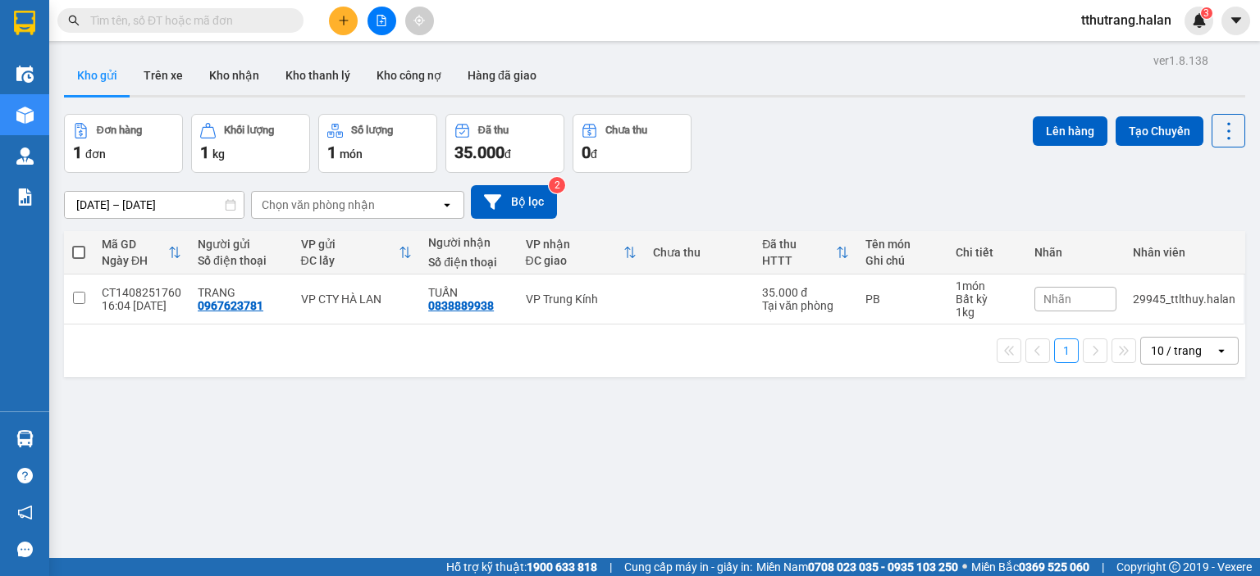
click at [221, 19] on input "text" at bounding box center [187, 20] width 194 height 18
paste input "0978095945"
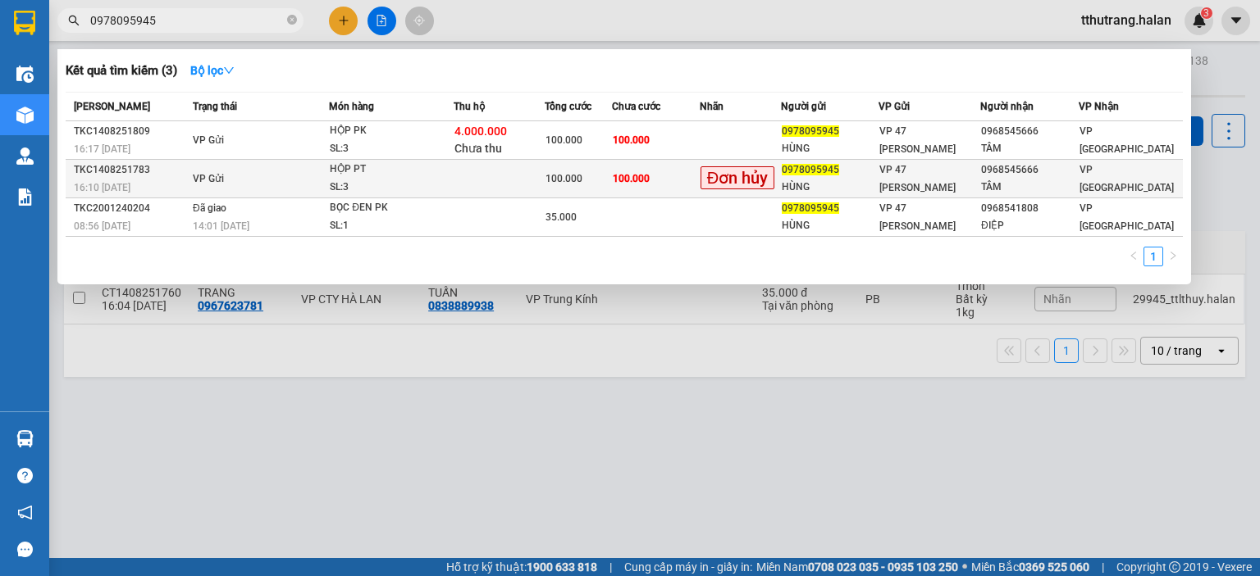
type input "0978095945"
click at [514, 175] on td at bounding box center [498, 179] width 90 height 39
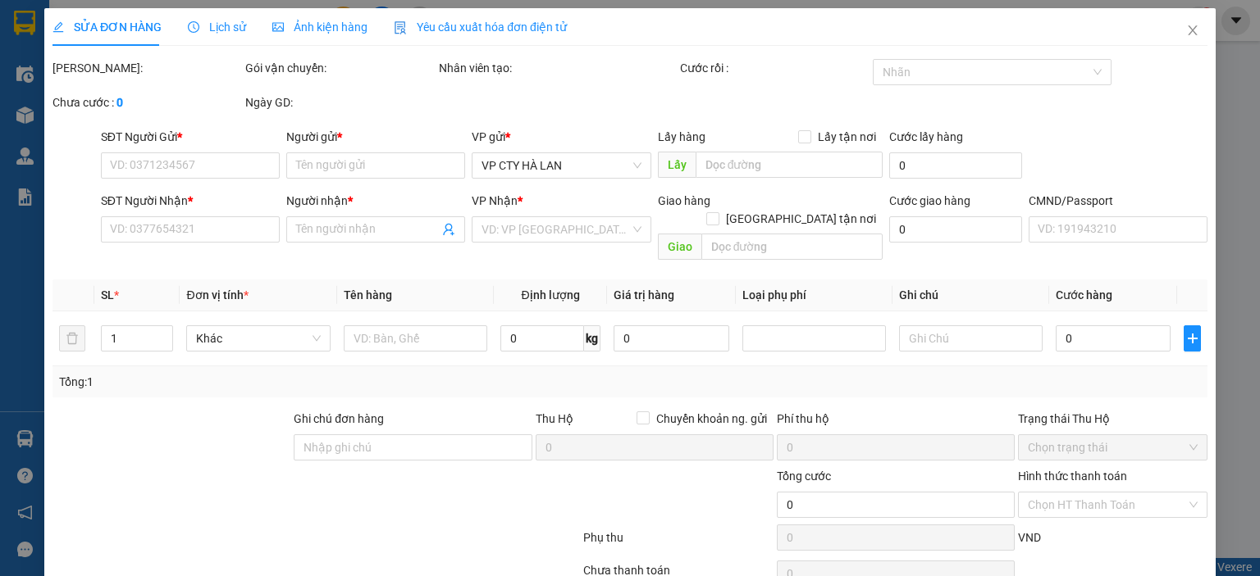
type input "0978095945"
type input "HÙNG"
type input "0968545666"
type input "TÂM"
type input "100.000"
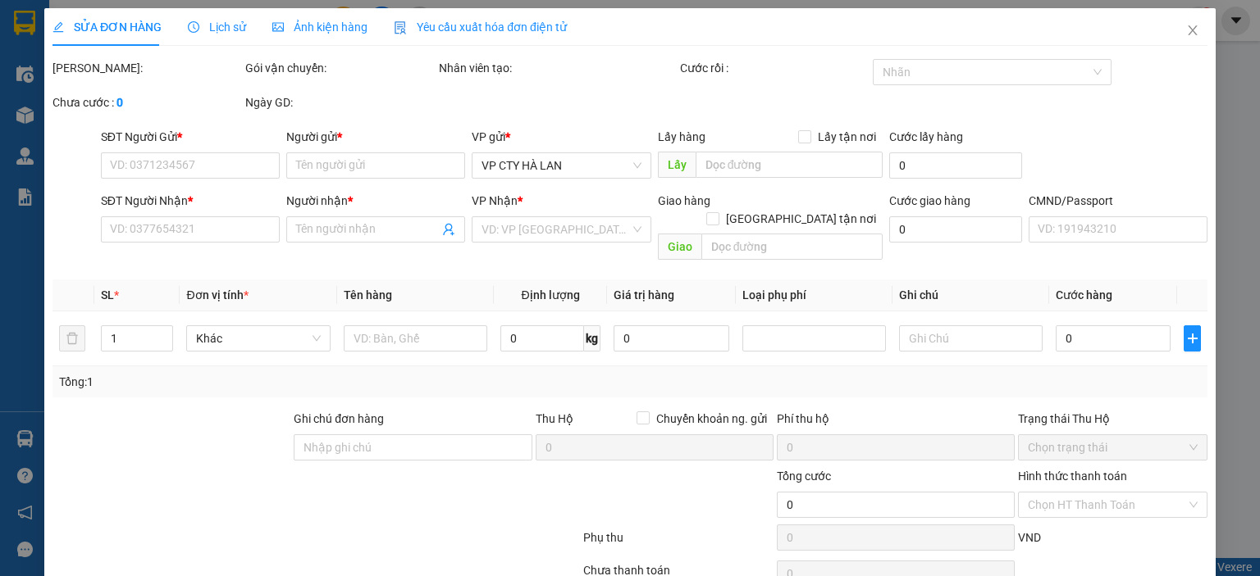
type input "100.000"
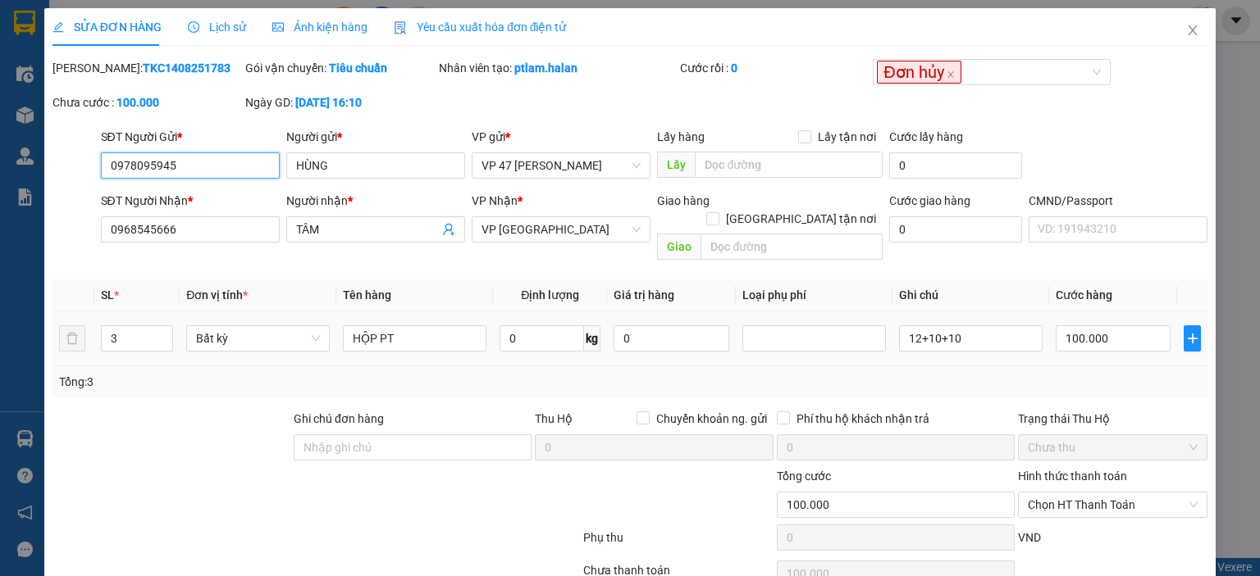
scroll to position [65, 0]
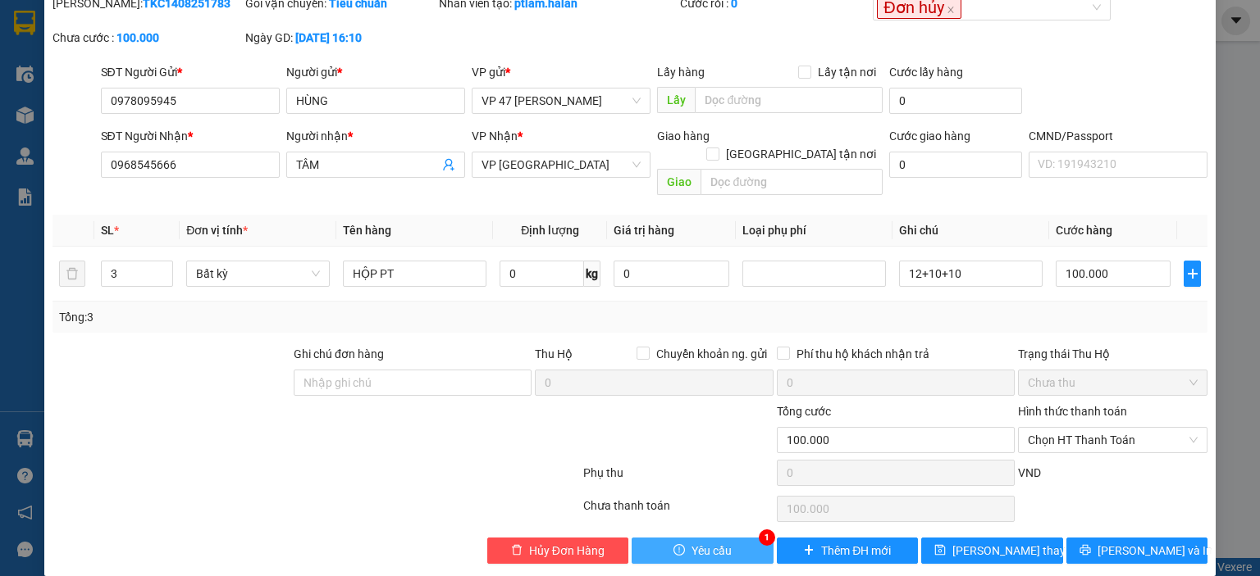
click at [713, 538] on button "Yêu cầu" at bounding box center [702, 551] width 142 height 26
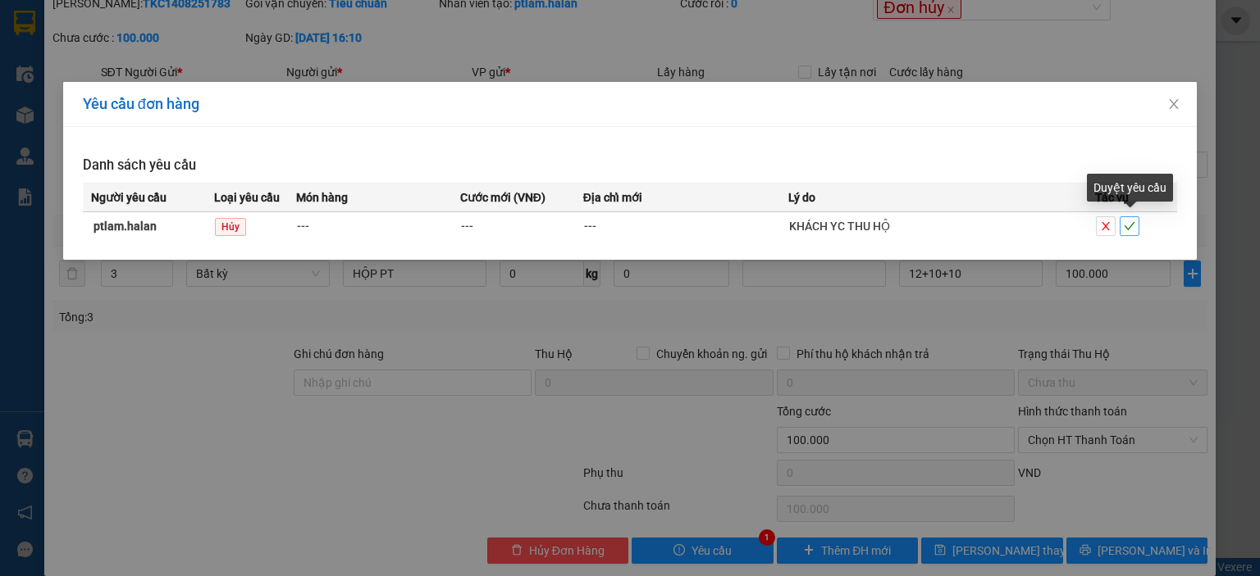
click at [1130, 227] on icon "check" at bounding box center [1129, 226] width 11 height 8
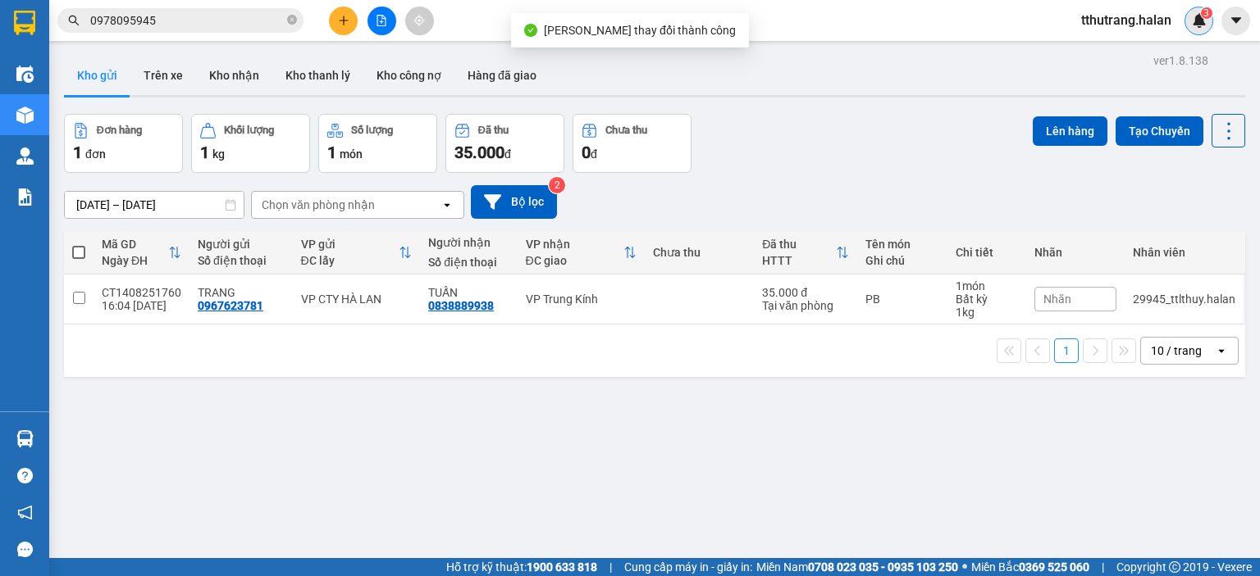
click at [1192, 24] on img at bounding box center [1199, 20] width 15 height 15
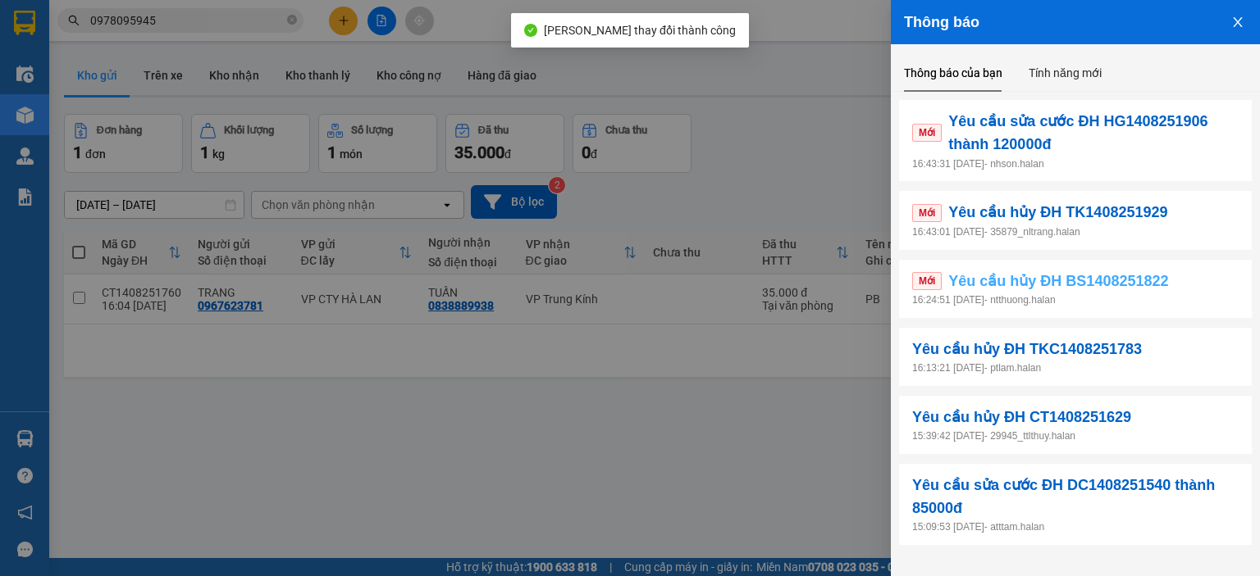
click at [1185, 281] on link "Mới Yêu cầu hủy ĐH BS1408251822" at bounding box center [1075, 281] width 326 height 23
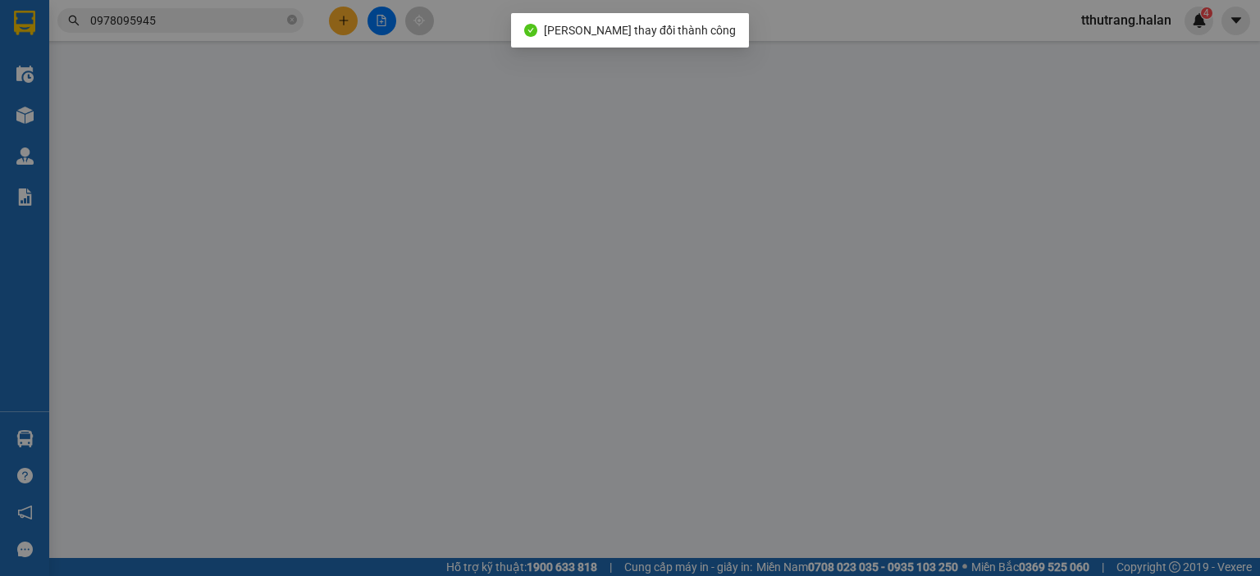
type input "0919931600"
type input "THANH"
type input "0982790889"
type input "E HUYỀN"
checkbox input "true"
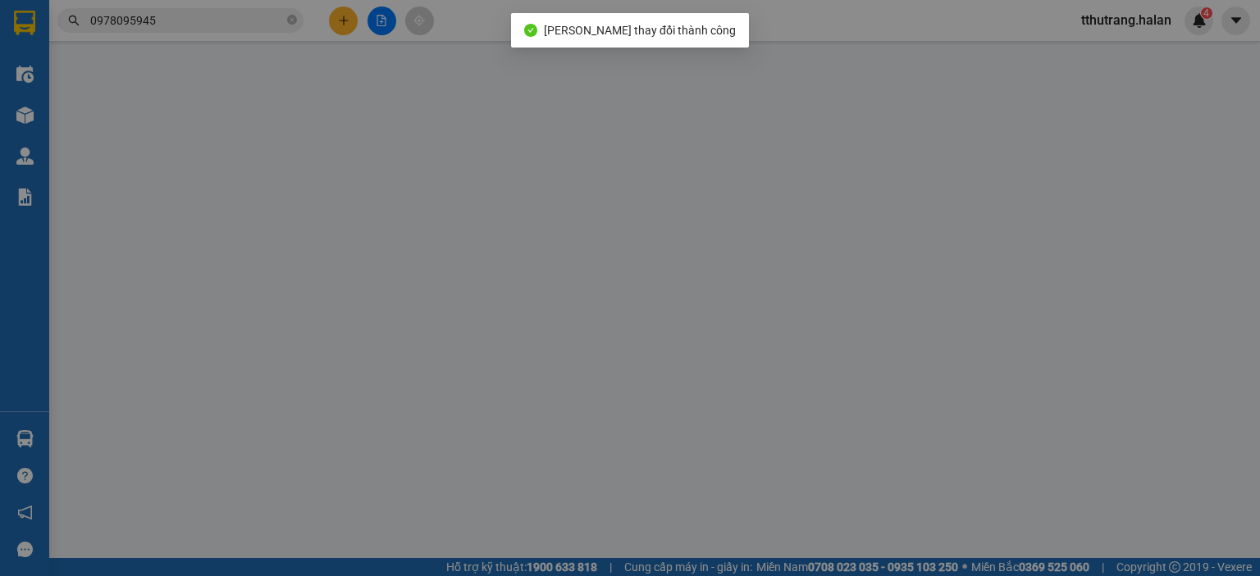
type input "Ecohome 1, Đ. Đông Thắng, Đông Ngạc, Bắc Từ Liêm, Hà Nội, Việt Nam"
type input "95.000"
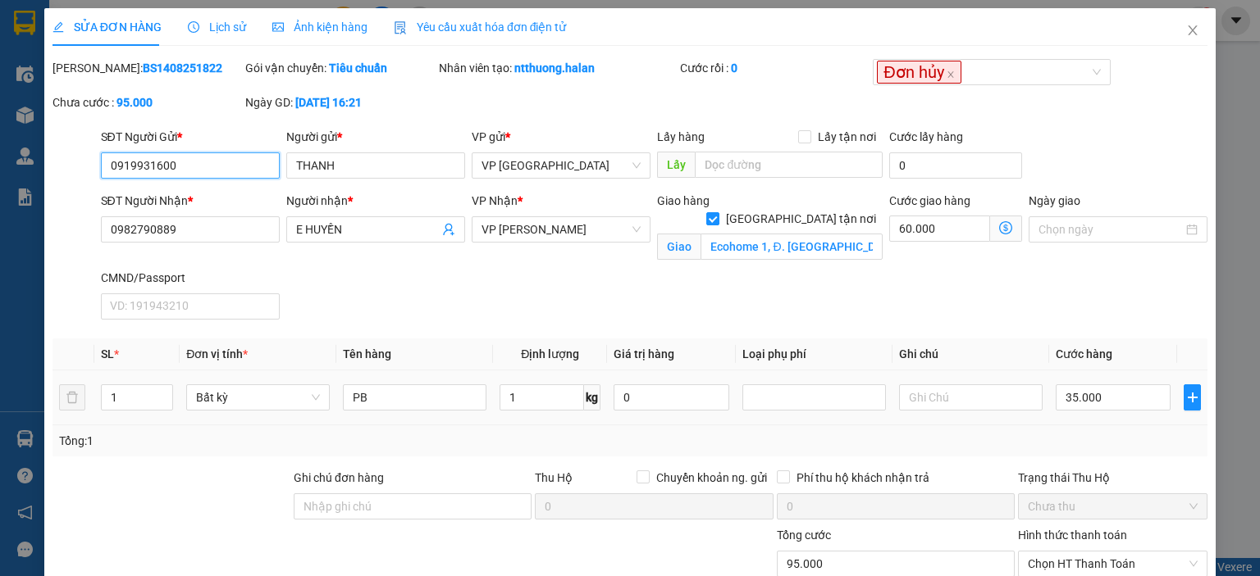
drag, startPoint x: 161, startPoint y: 163, endPoint x: 66, endPoint y: 166, distance: 95.2
click at [66, 166] on div "SĐT Người Gửi * 0919931600 0919931600 Người gửi * THANH VP gửi * VP Bắc Sơn Lấy…" at bounding box center [630, 156] width 1158 height 57
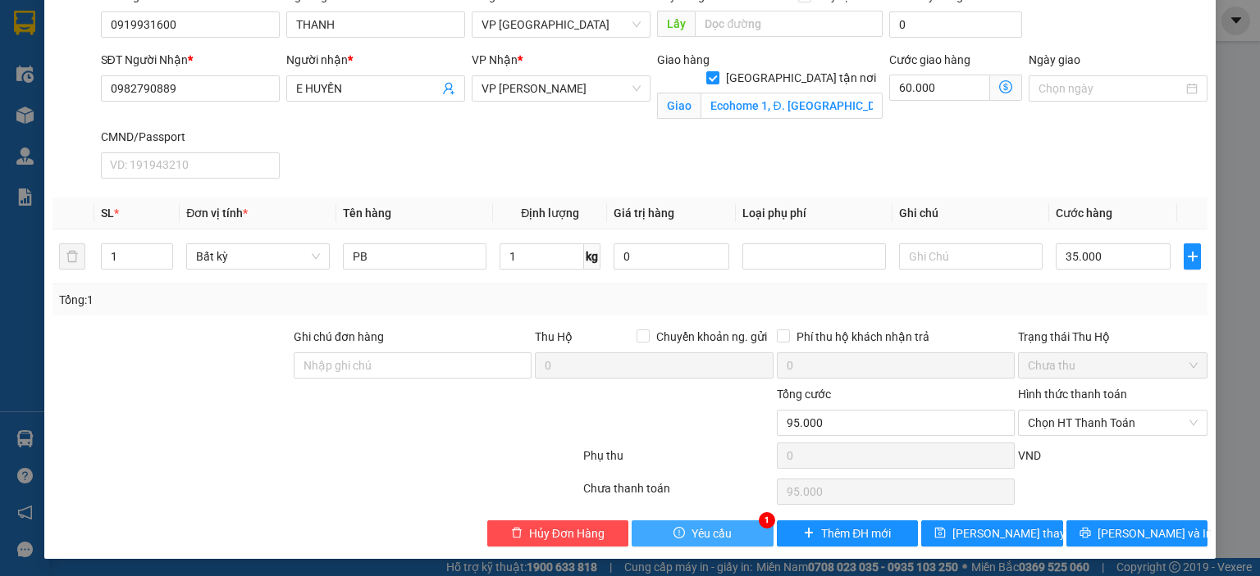
click at [701, 525] on span "Yêu cầu" at bounding box center [711, 534] width 40 height 18
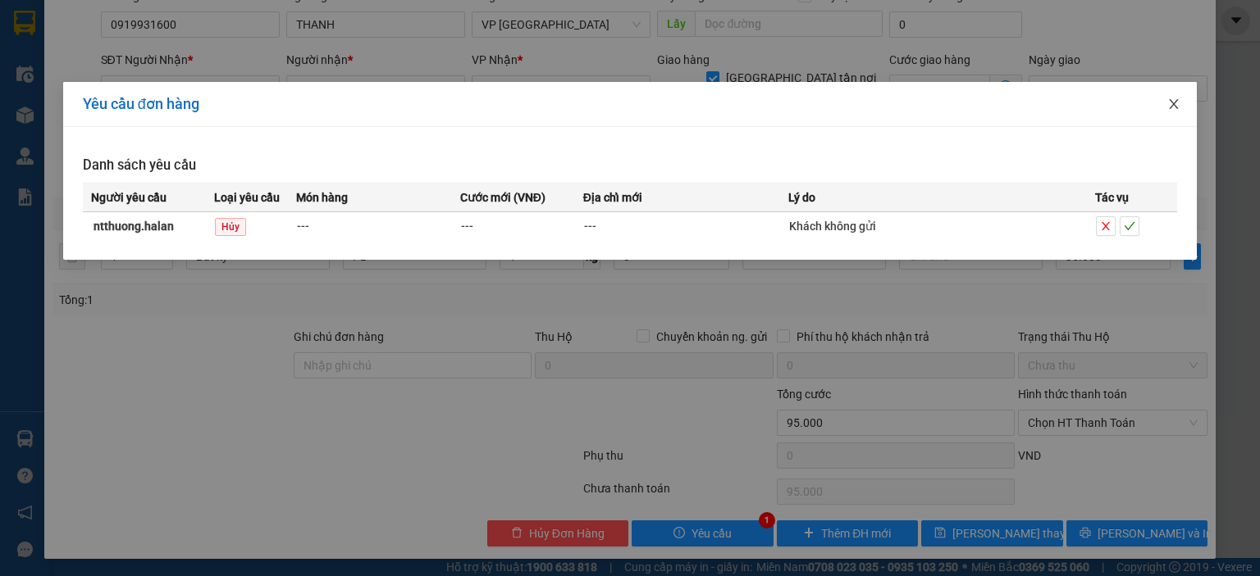
click at [1176, 106] on icon "close" at bounding box center [1173, 104] width 13 height 13
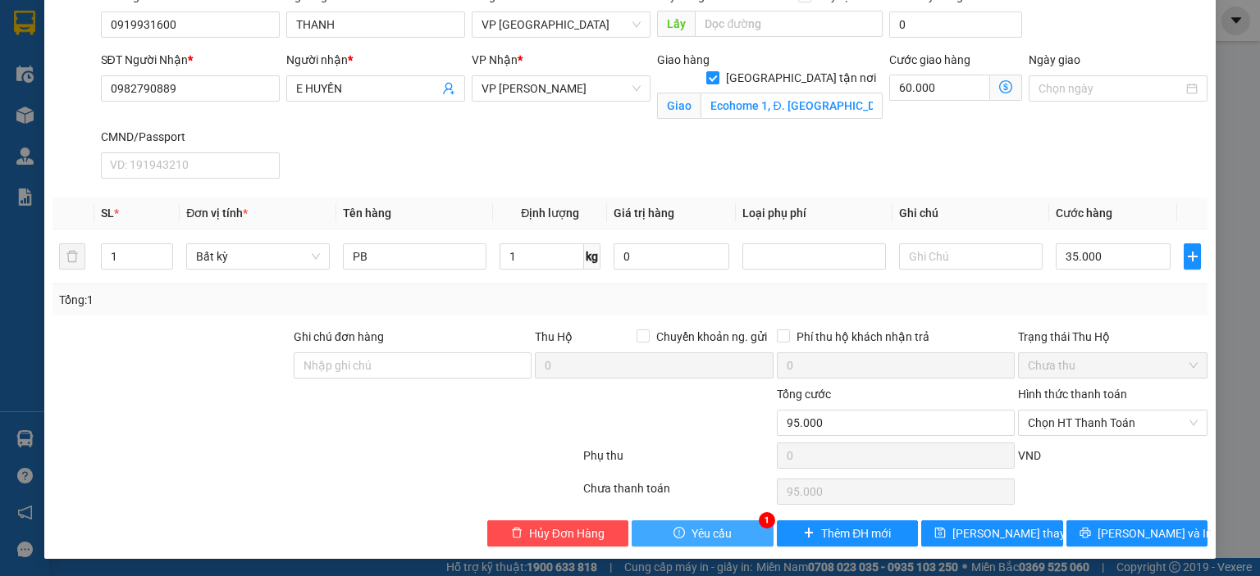
scroll to position [0, 0]
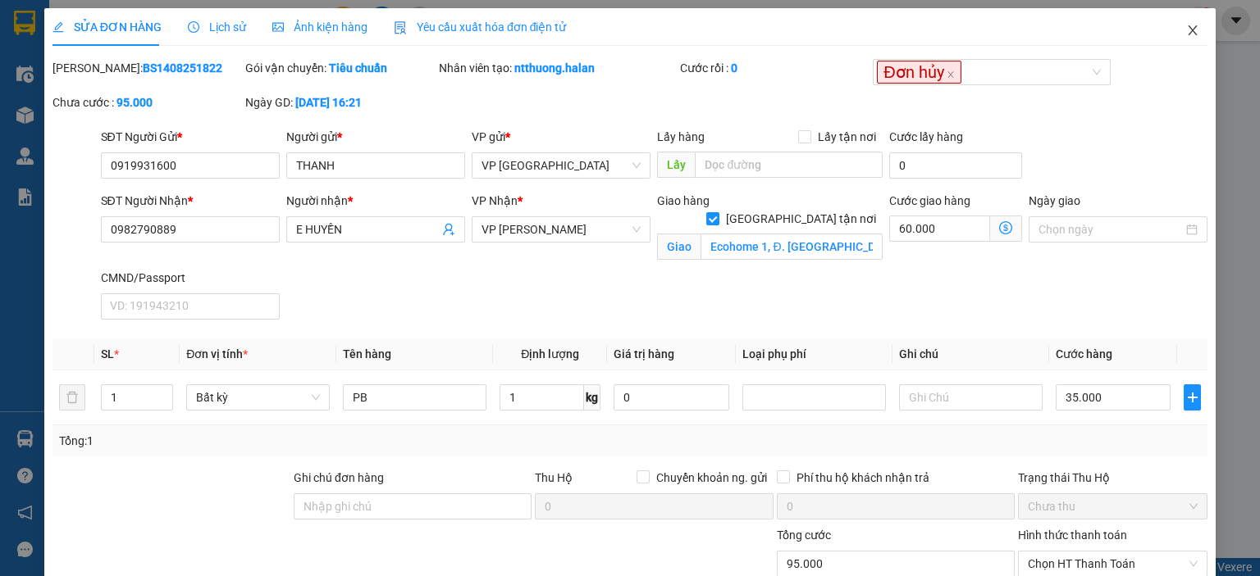
click at [1185, 41] on span "Close" at bounding box center [1192, 31] width 46 height 46
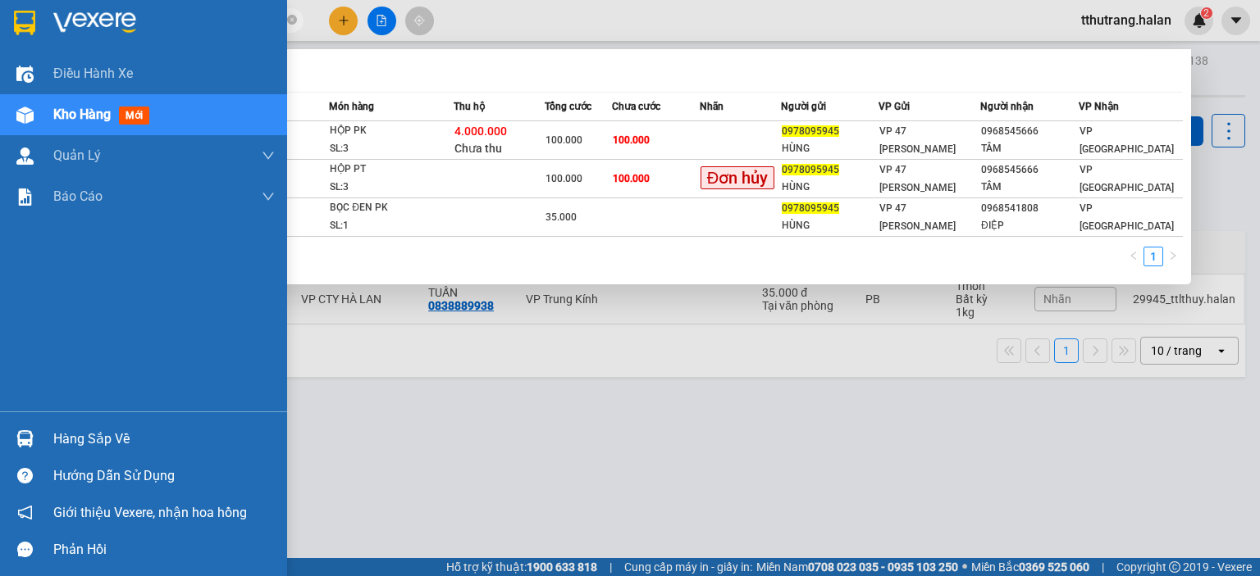
drag, startPoint x: 212, startPoint y: 28, endPoint x: 47, endPoint y: 22, distance: 164.9
click at [47, 22] on section "Kết quả tìm kiếm ( 3 ) Bộ lọc Mã ĐH Trạng thái Món hàng Thu hộ Tổng cước Chưa c…" at bounding box center [630, 288] width 1260 height 576
paste input "19931600"
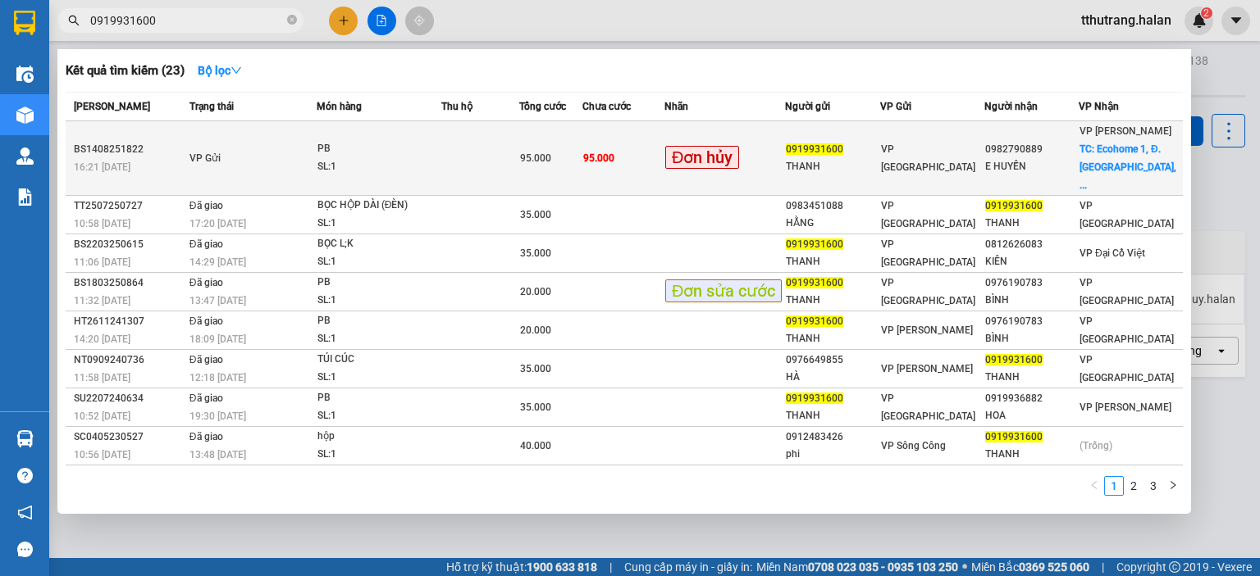
type input "0919931600"
click at [490, 144] on td at bounding box center [480, 158] width 78 height 75
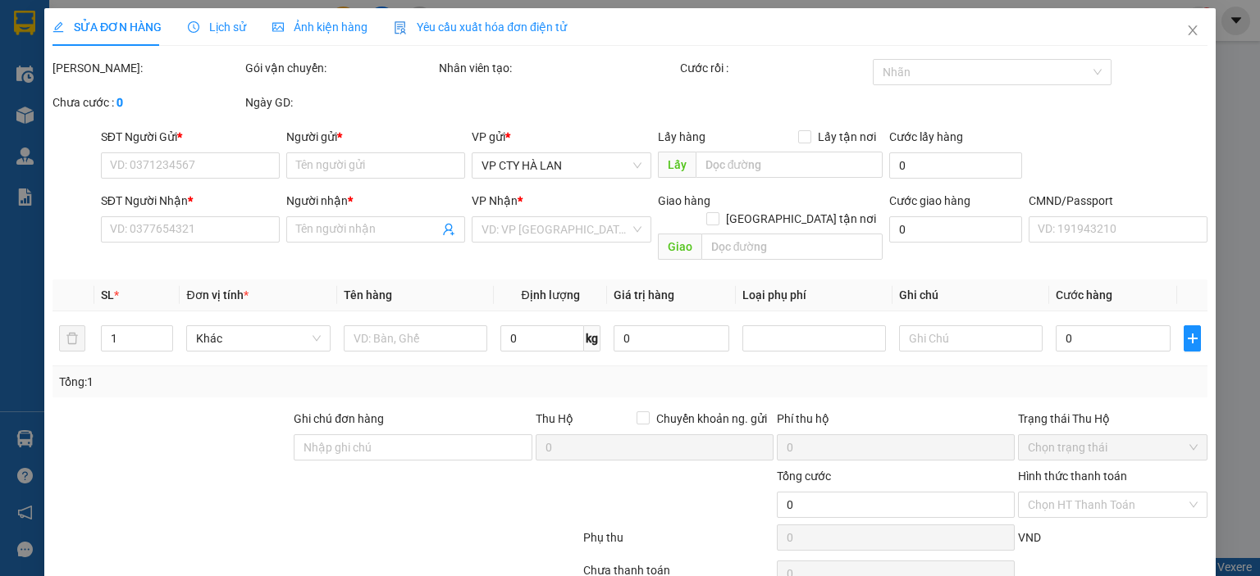
type input "0919931600"
type input "THANH"
type input "0982790889"
type input "E HUYỀN"
checkbox input "true"
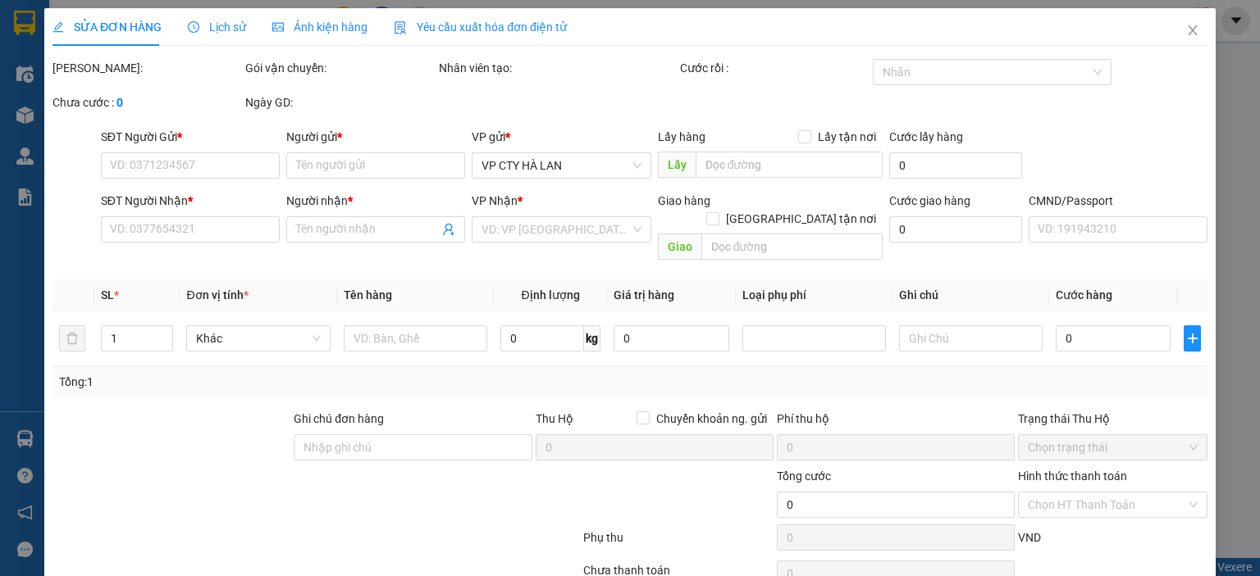
type input "Ecohome 1, Đ. Đông Thắng, Đông Ngạc, Bắc Từ Liêm, Hà Nội, Việt Nam"
type input "95.000"
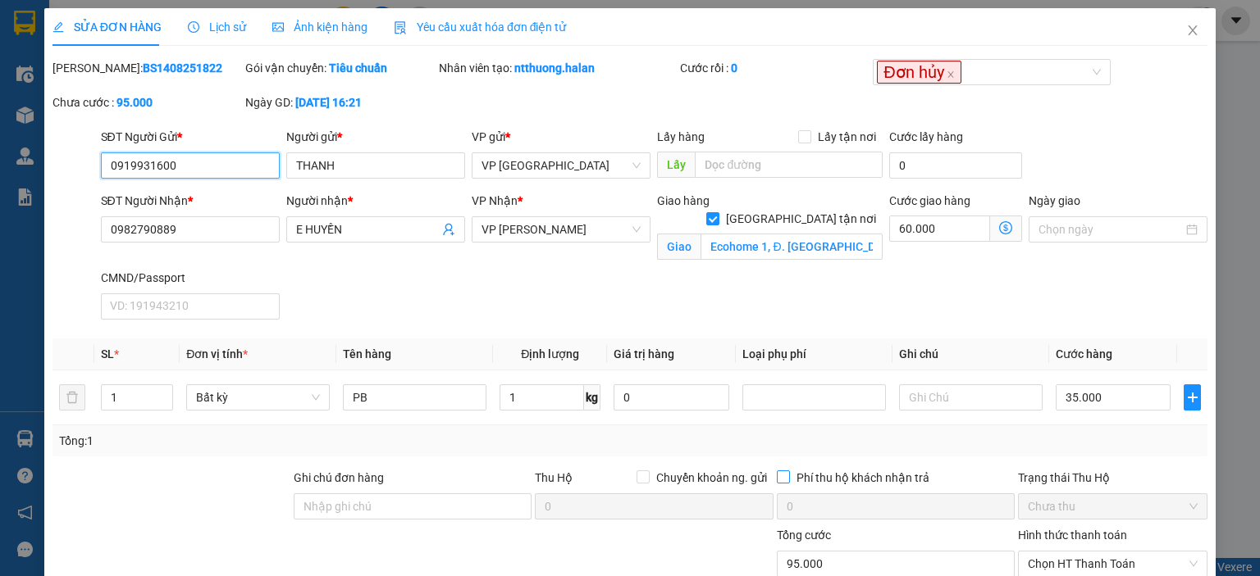
scroll to position [141, 0]
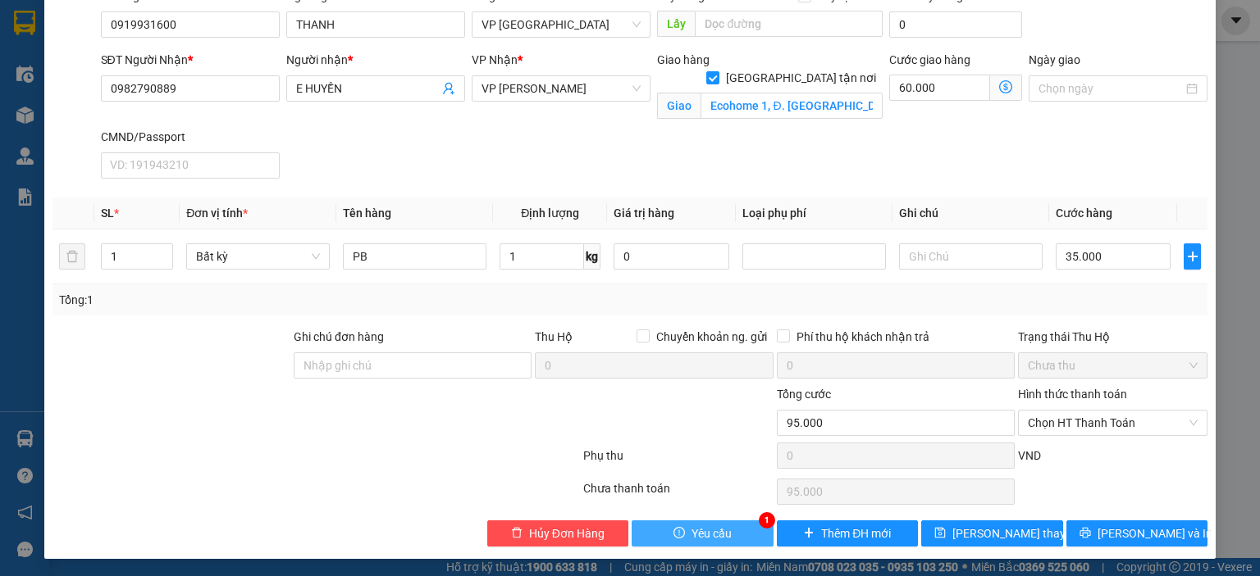
click at [701, 531] on span "Yêu cầu" at bounding box center [711, 534] width 40 height 18
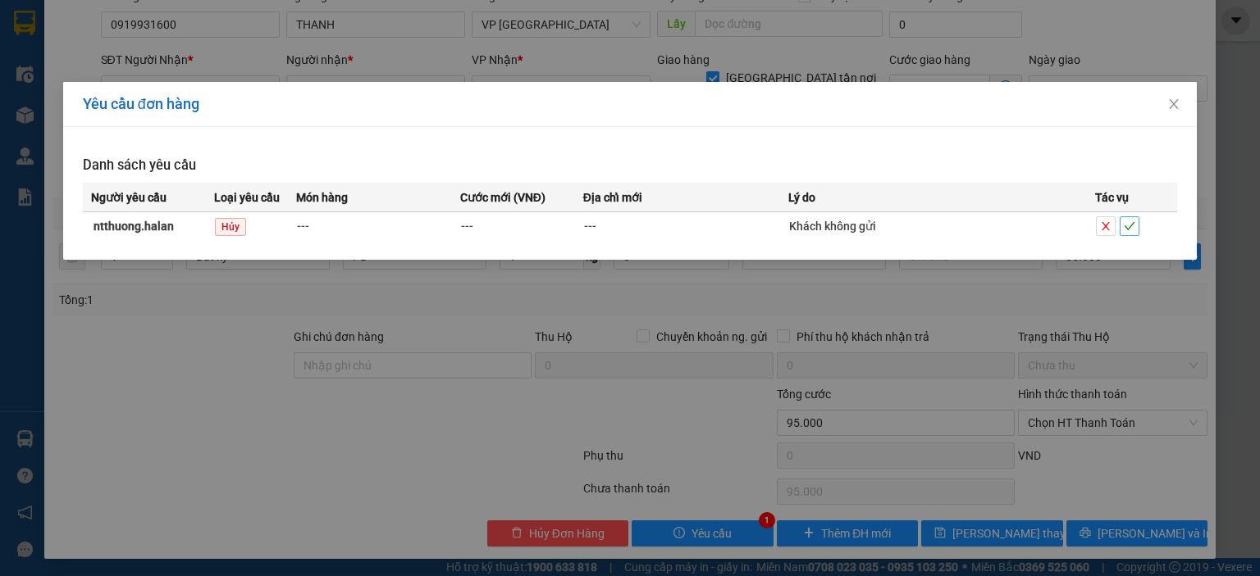
click at [1132, 223] on icon "check" at bounding box center [1129, 226] width 11 height 8
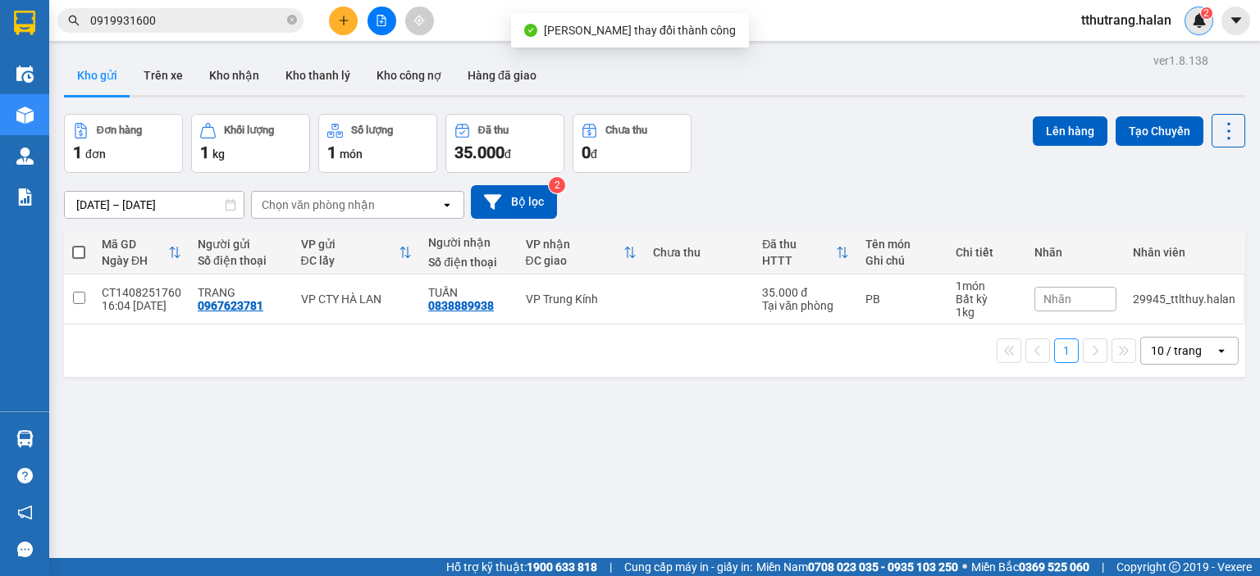
click at [1192, 17] on img at bounding box center [1199, 20] width 15 height 15
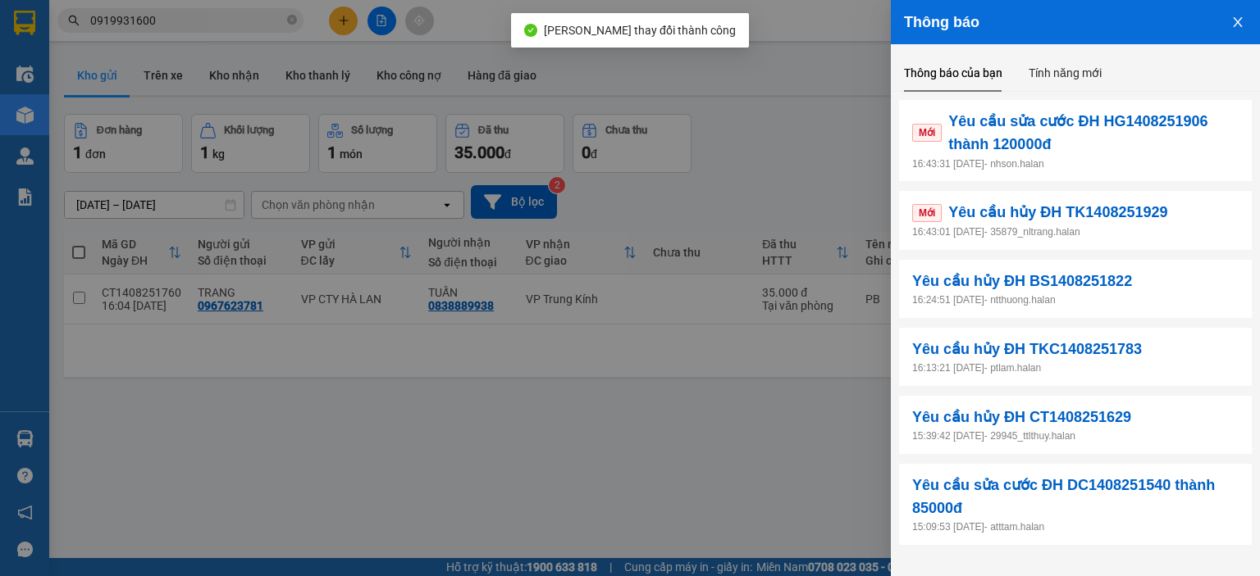
click at [1146, 226] on p "16:43:01 14/08/2025 - 35879_nltrang.halan" at bounding box center [1075, 233] width 326 height 16
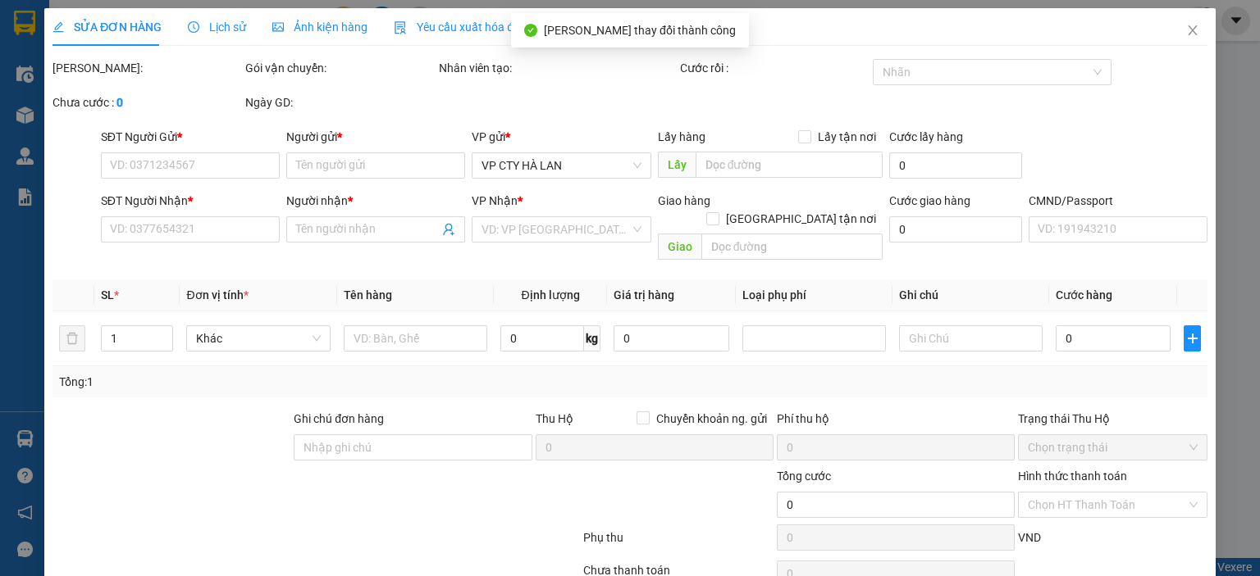
type input "0393245047"
type input "LKMT PHÚC THỊNH"
type input "0986598275"
type input "SANG"
type input "80.000"
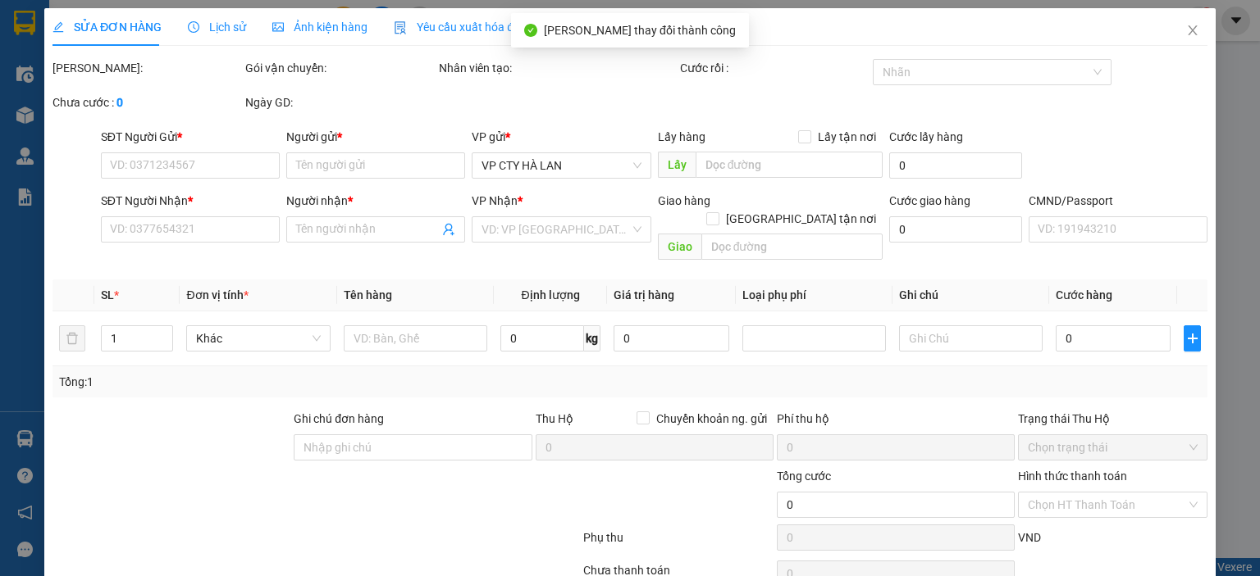
type input "80.000"
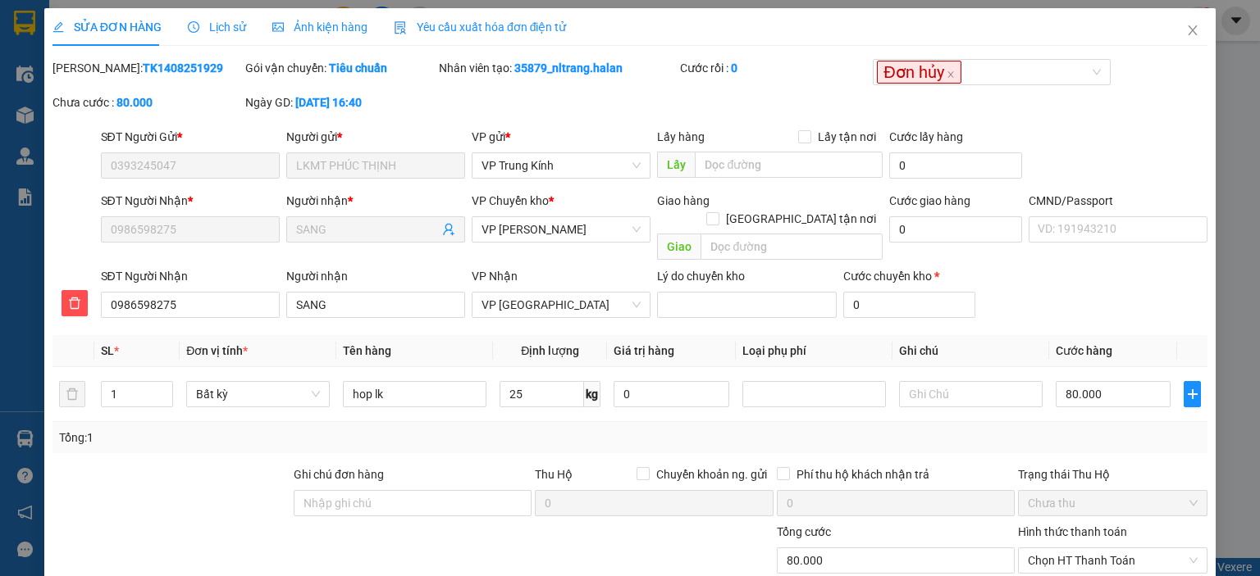
scroll to position [121, 0]
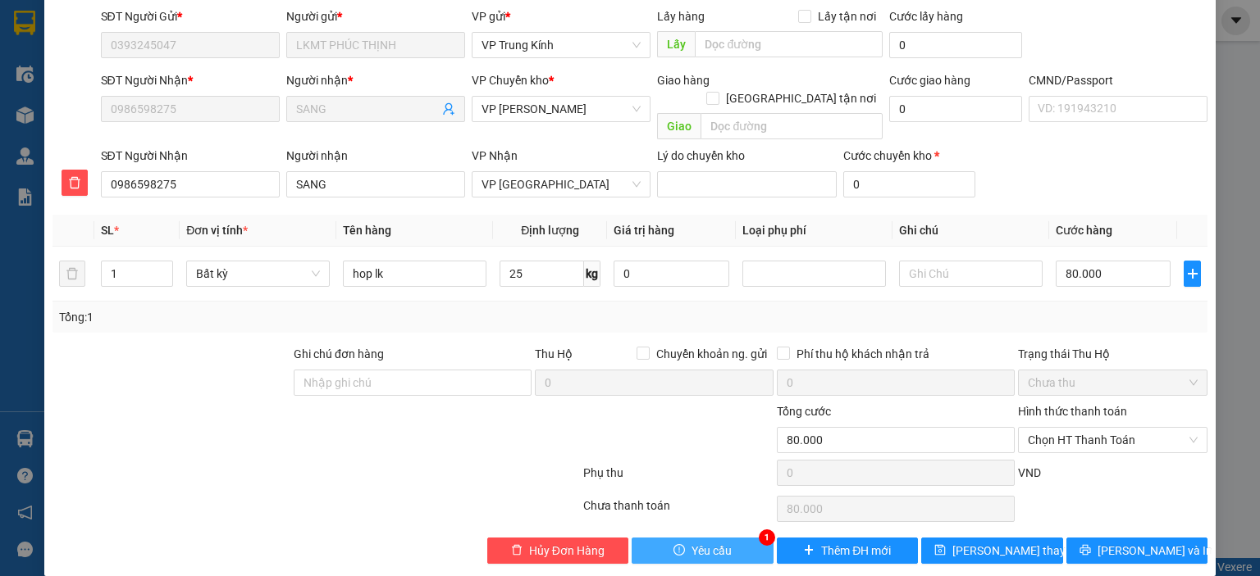
click at [657, 538] on button "Yêu cầu" at bounding box center [702, 551] width 142 height 26
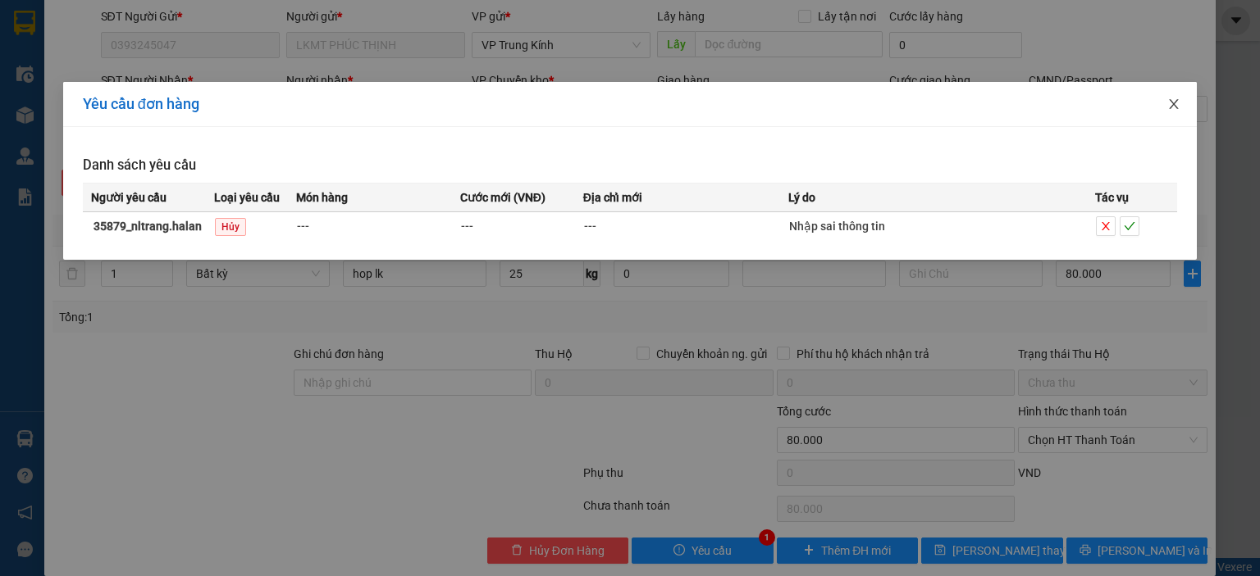
click at [1164, 106] on span "Close" at bounding box center [1174, 105] width 46 height 46
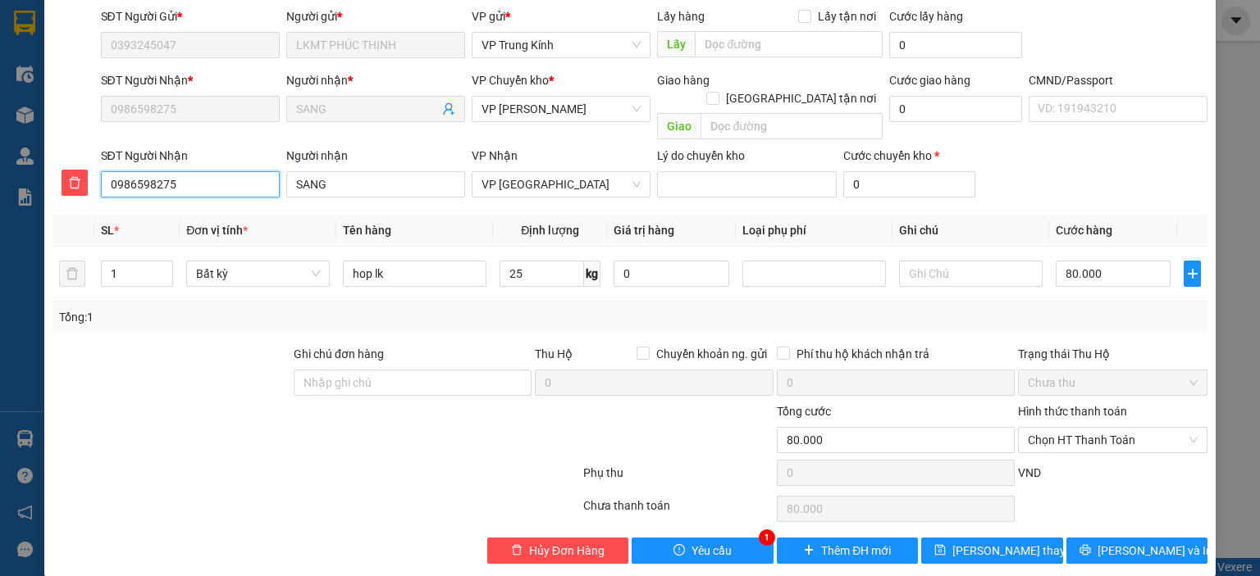
drag, startPoint x: 232, startPoint y: 168, endPoint x: 107, endPoint y: 171, distance: 125.5
click at [107, 171] on input "0986598275" at bounding box center [190, 184] width 179 height 26
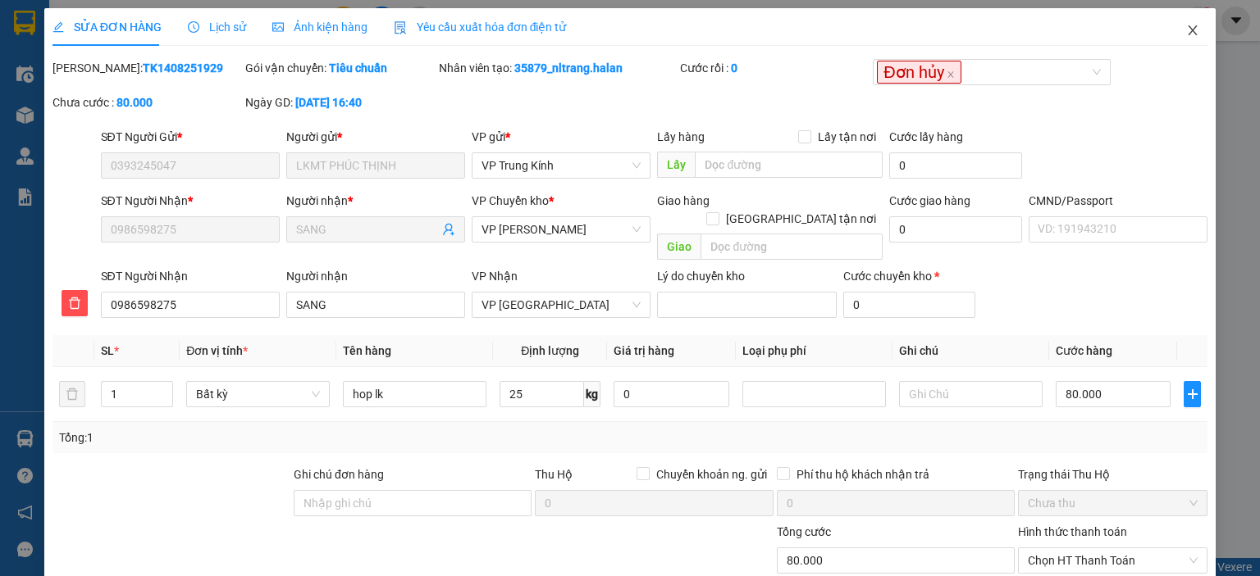
click at [1188, 25] on span "Close" at bounding box center [1192, 31] width 46 height 46
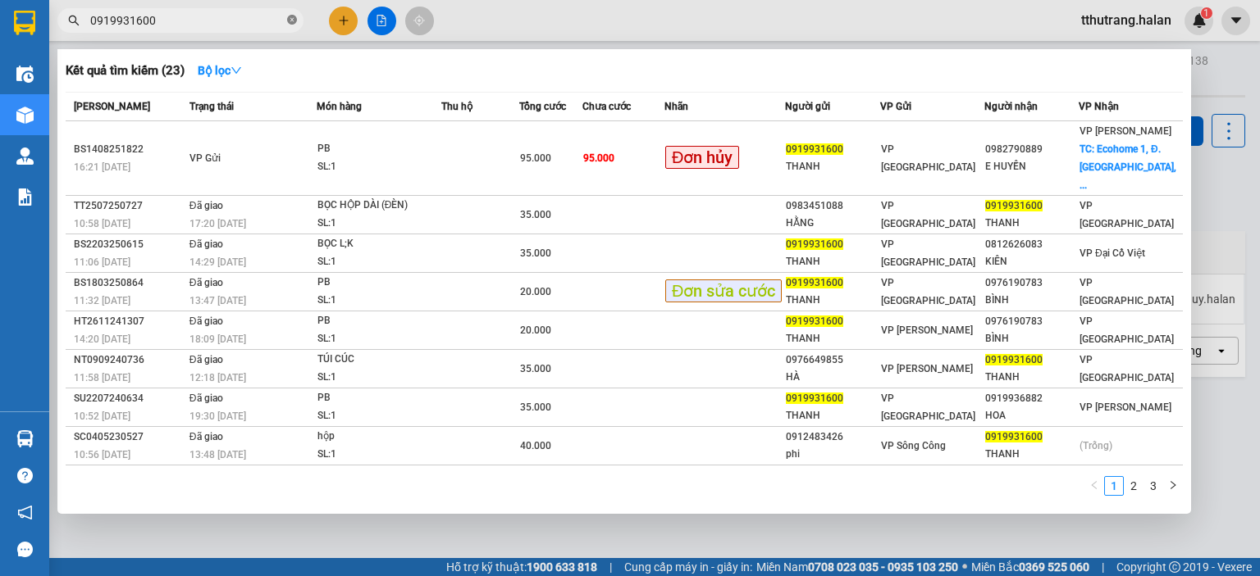
click at [290, 17] on icon "close-circle" at bounding box center [292, 20] width 10 height 10
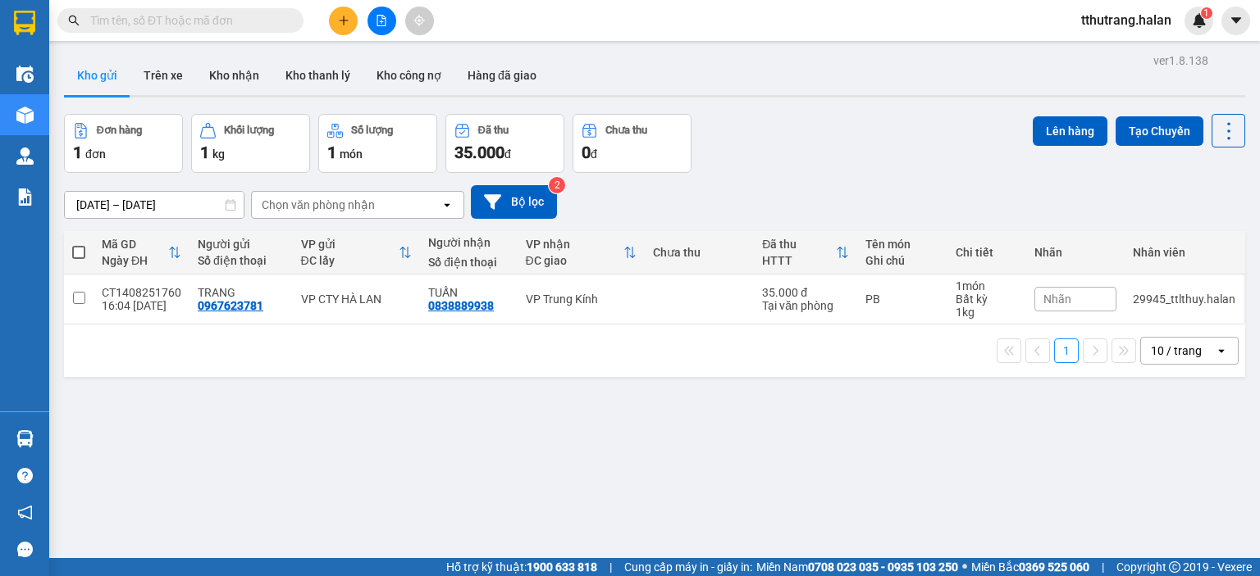
paste input "0986598275"
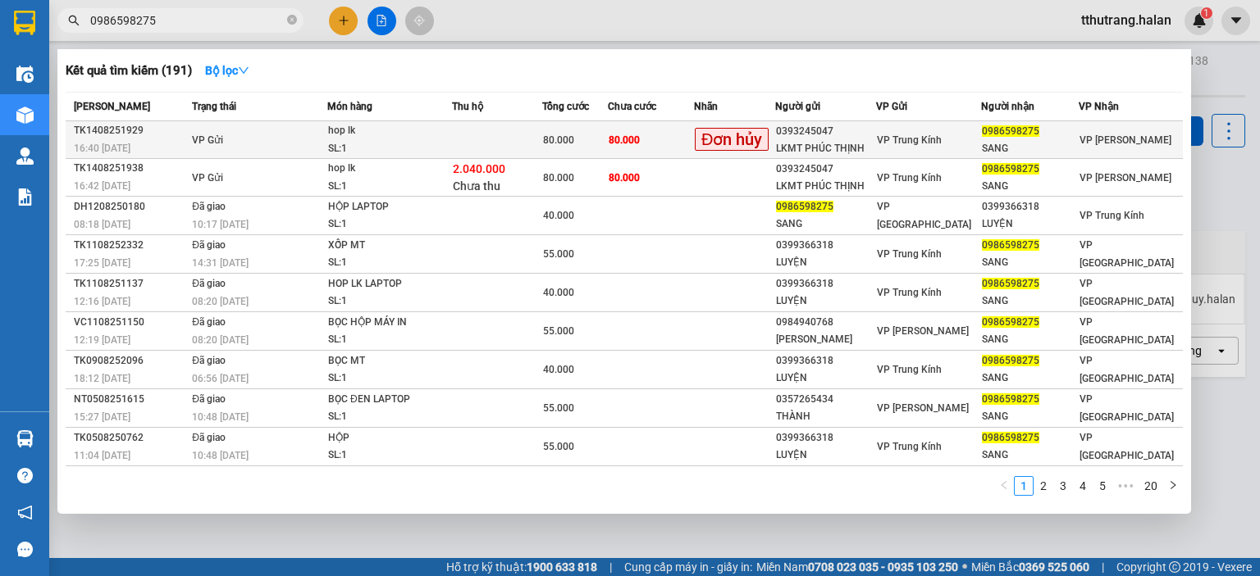
type input "0986598275"
click at [640, 137] on span "80.000" at bounding box center [623, 139] width 31 height 11
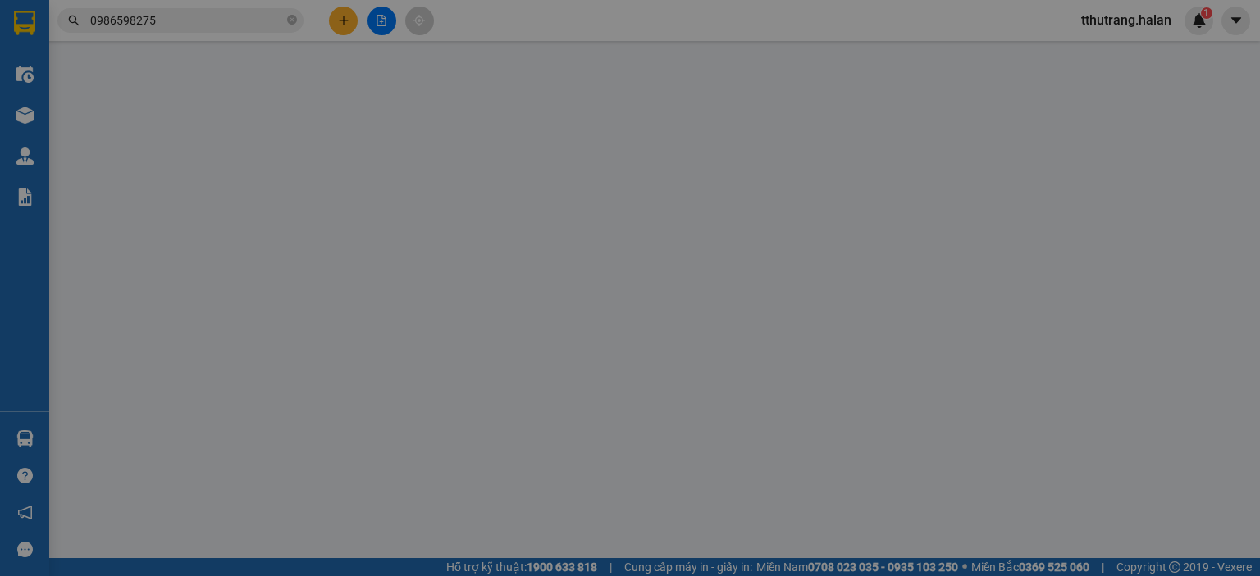
type input "0393245047"
type input "LKMT PHÚC THỊNH"
type input "0986598275"
type input "SANG"
type input "80.000"
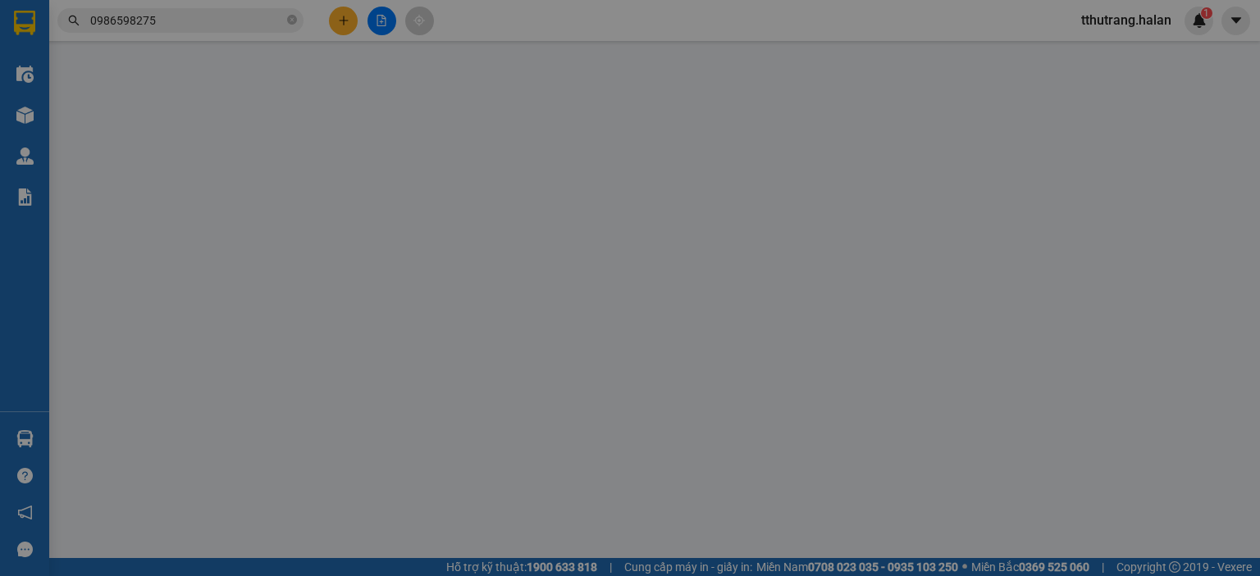
type input "80.000"
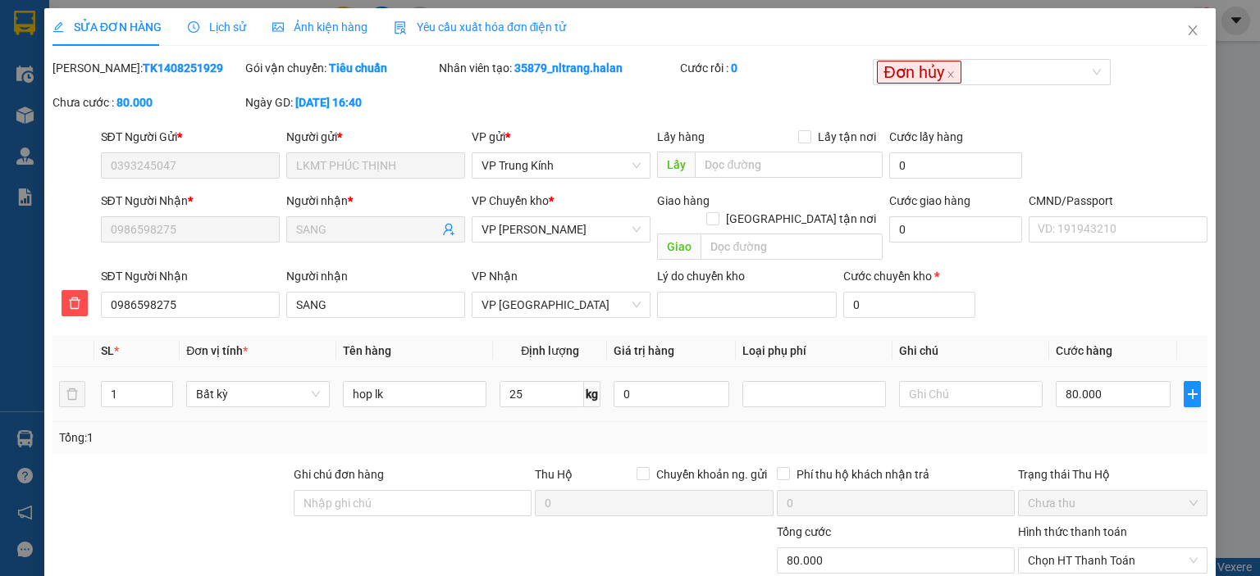
scroll to position [121, 0]
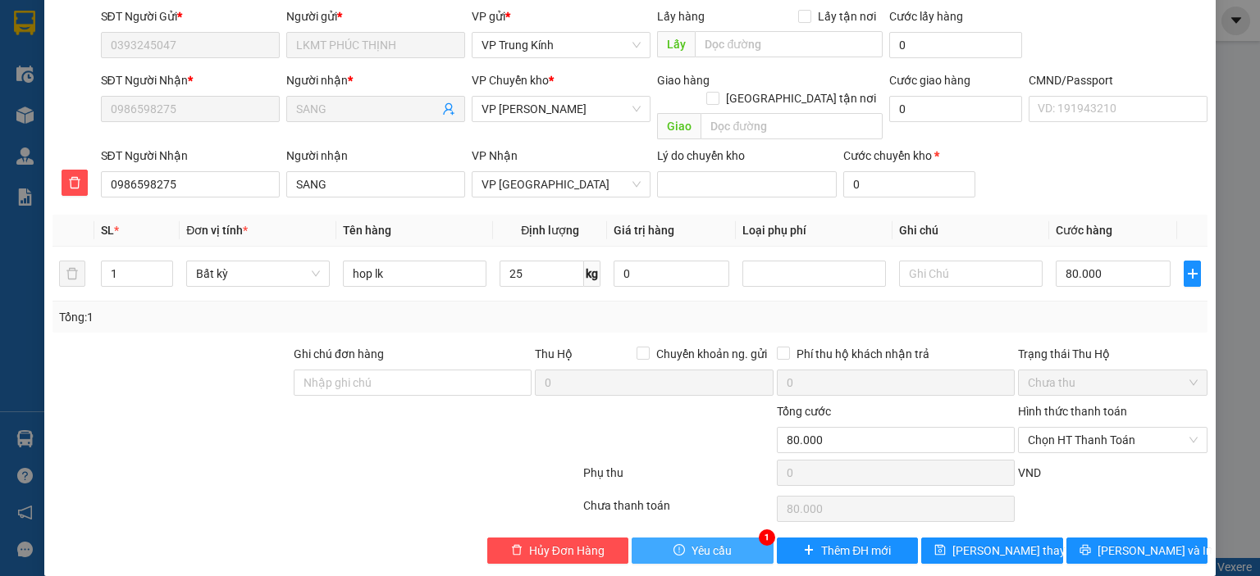
click at [713, 542] on span "Yêu cầu" at bounding box center [711, 551] width 40 height 18
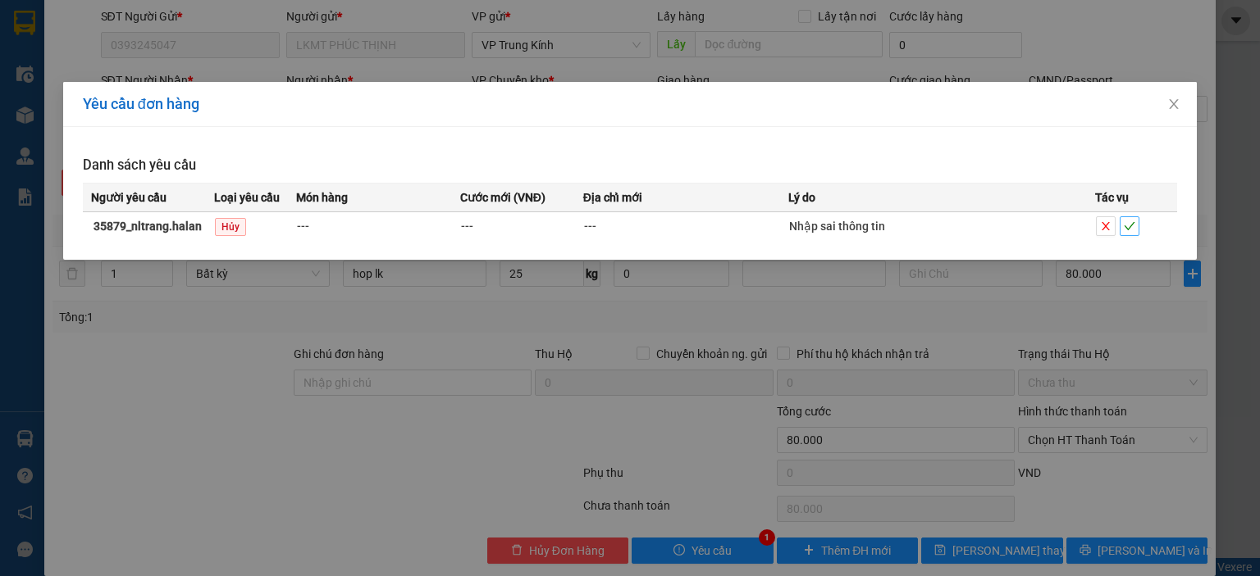
click at [1137, 225] on span "check" at bounding box center [1129, 226] width 18 height 11
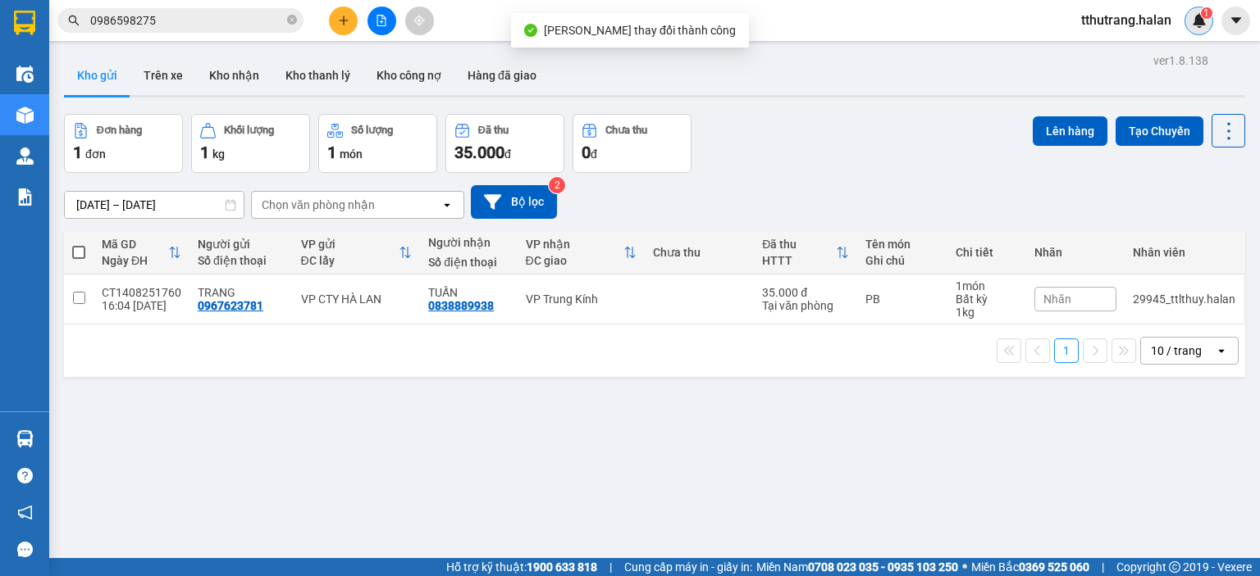
click at [1199, 22] on img at bounding box center [1199, 20] width 15 height 15
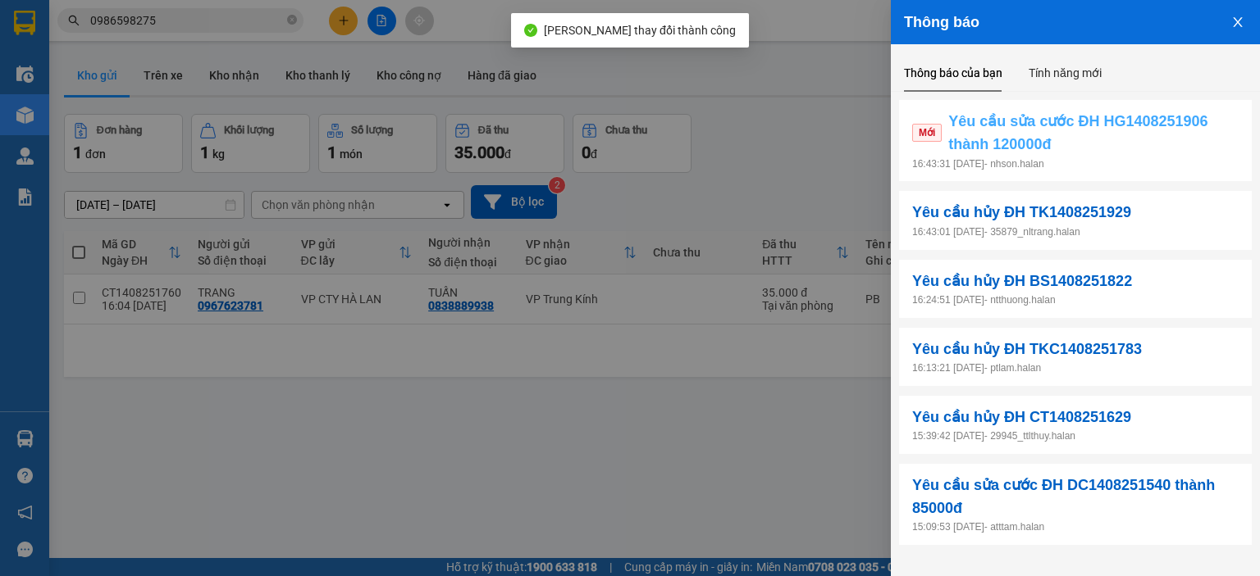
click at [1166, 153] on span "Yêu cầu sửa cước ĐH HG1408251906 thành 120000đ" at bounding box center [1093, 133] width 290 height 47
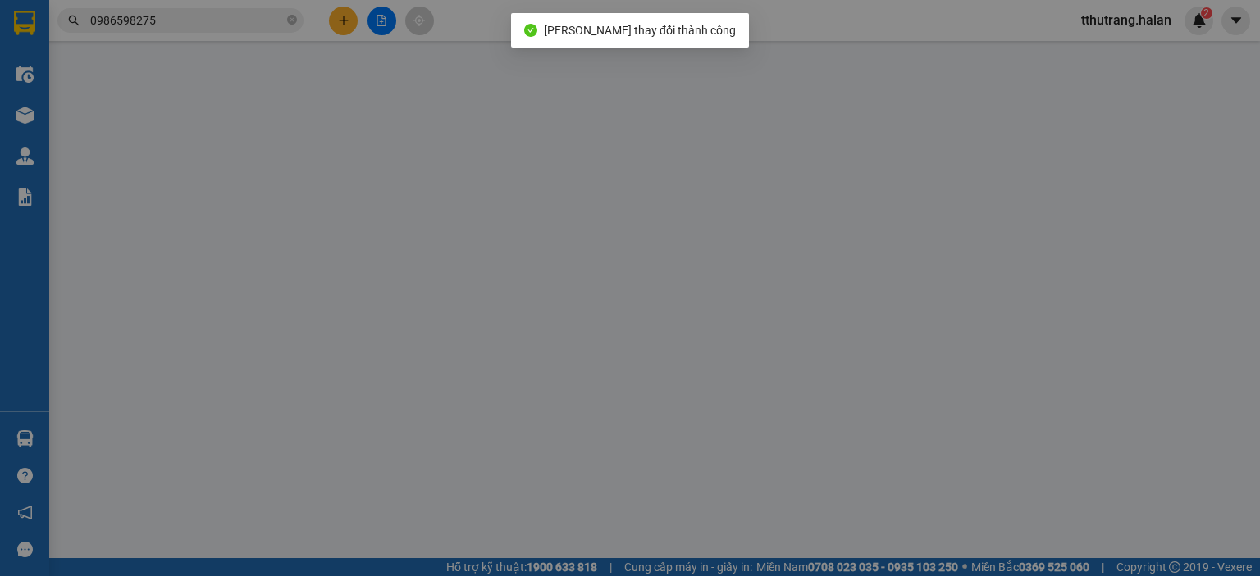
type input "0344839888"
type input "HÀ"
type input "0344839888"
type input "HÀ"
type input "55.000"
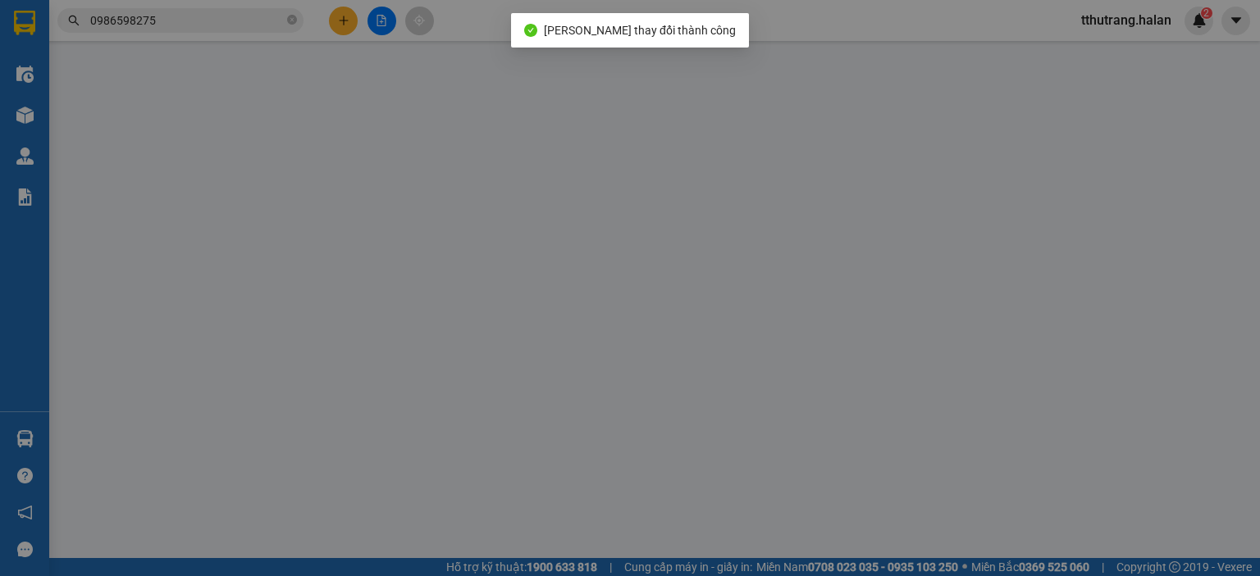
type input "55.000"
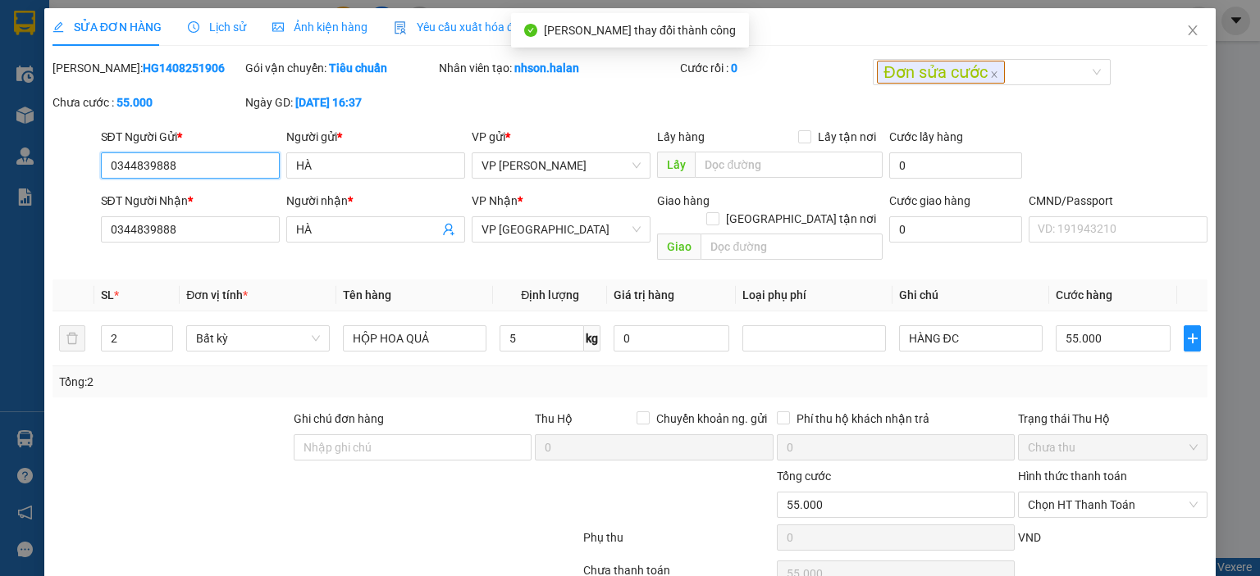
scroll to position [65, 0]
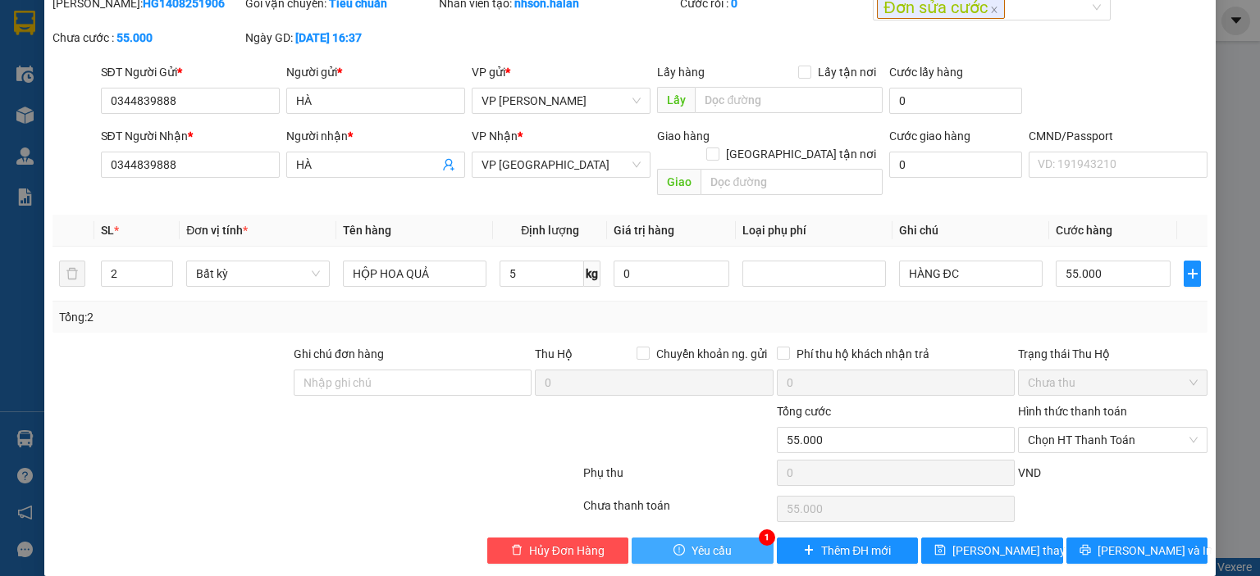
click at [715, 542] on span "Yêu cầu" at bounding box center [711, 551] width 40 height 18
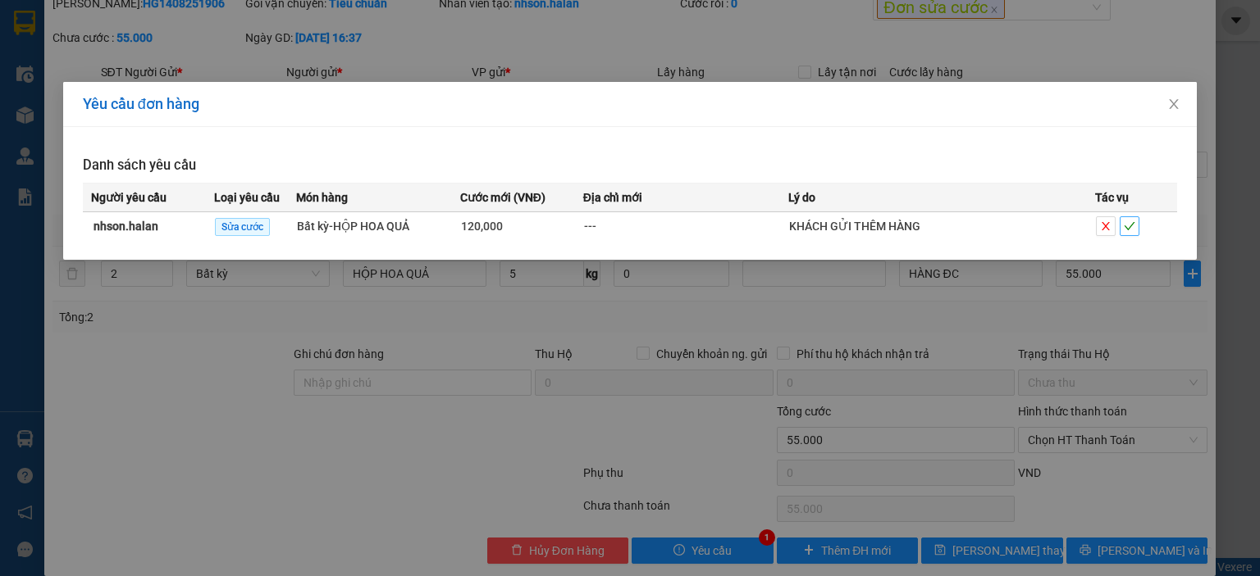
click at [1125, 226] on icon "check" at bounding box center [1129, 226] width 11 height 8
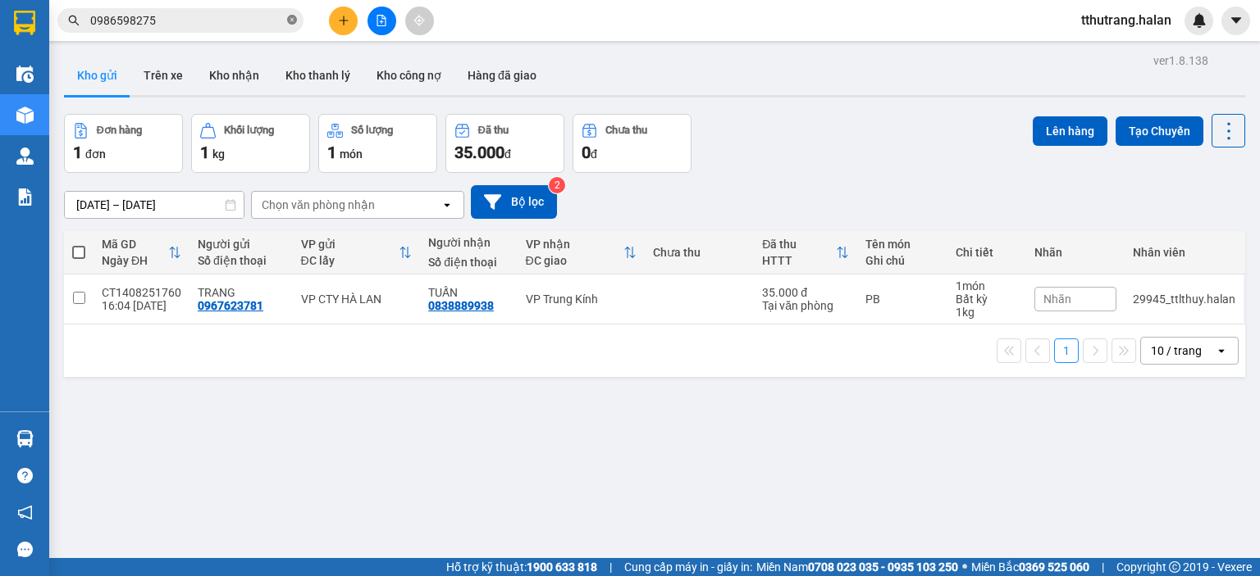
click at [296, 20] on icon "close-circle" at bounding box center [292, 20] width 10 height 10
